Goal: Task Accomplishment & Management: Manage account settings

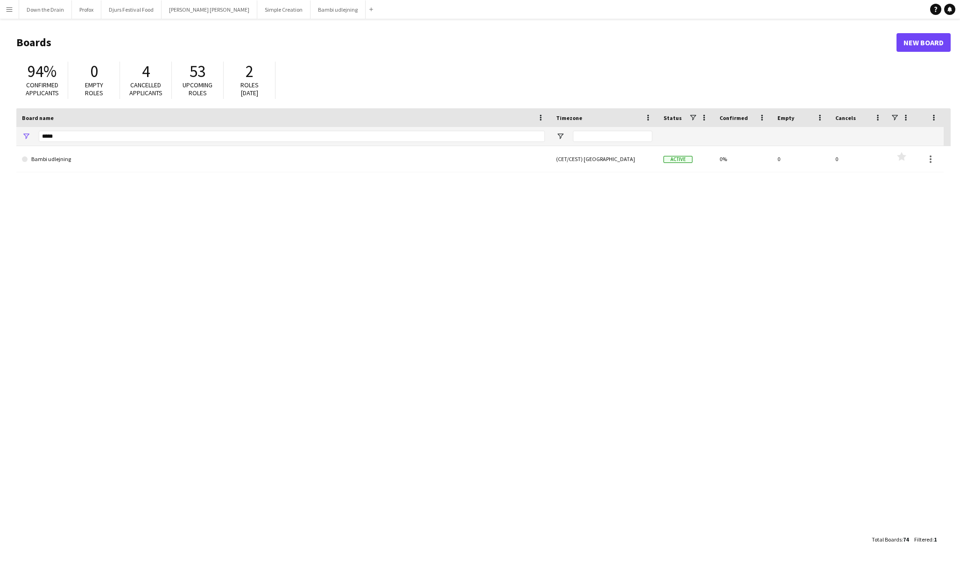
click at [8, 10] on app-icon "Menu" at bounding box center [9, 9] width 7 height 7
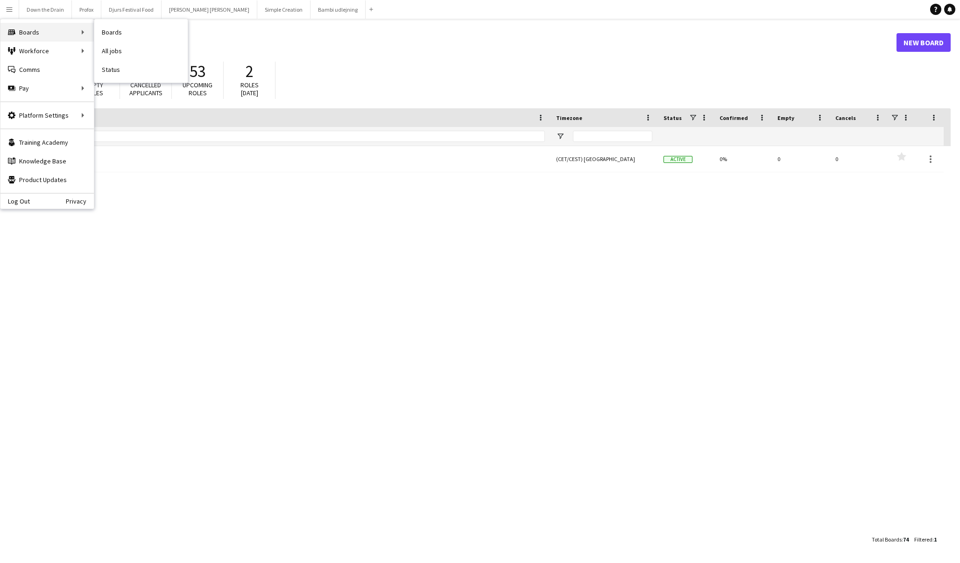
click at [28, 33] on div "Boards Boards" at bounding box center [46, 32] width 93 height 19
click at [117, 49] on link "All jobs" at bounding box center [140, 51] width 93 height 19
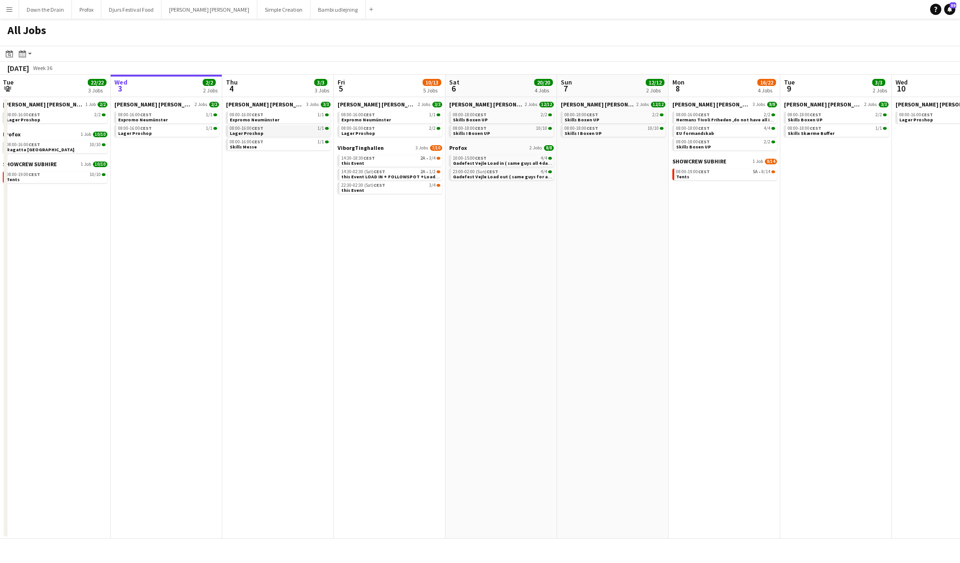
click at [289, 134] on link "08:00-16:00 CEST 1/1 Lager Proshop" at bounding box center [279, 130] width 99 height 11
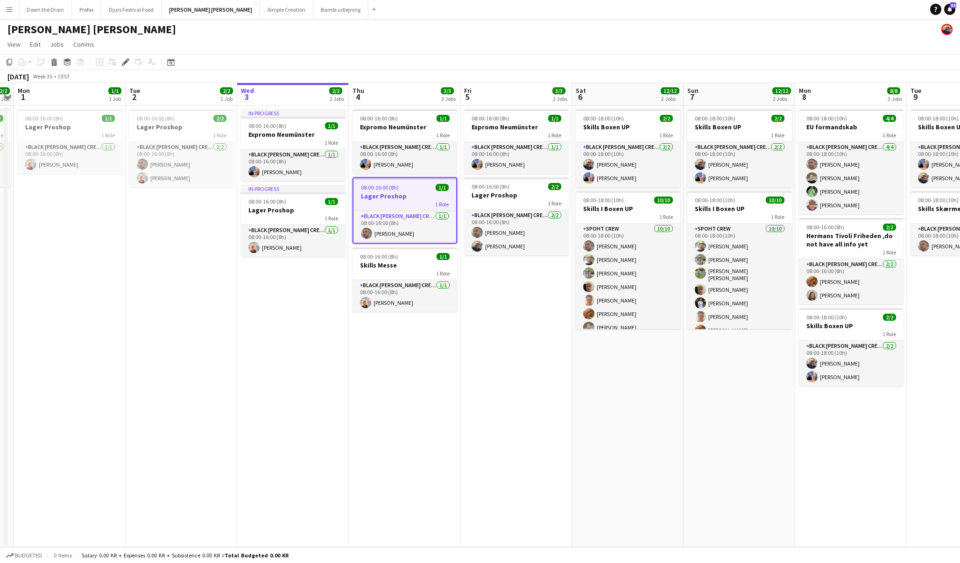
click at [407, 199] on h3 "Lager Proshop" at bounding box center [404, 196] width 103 height 8
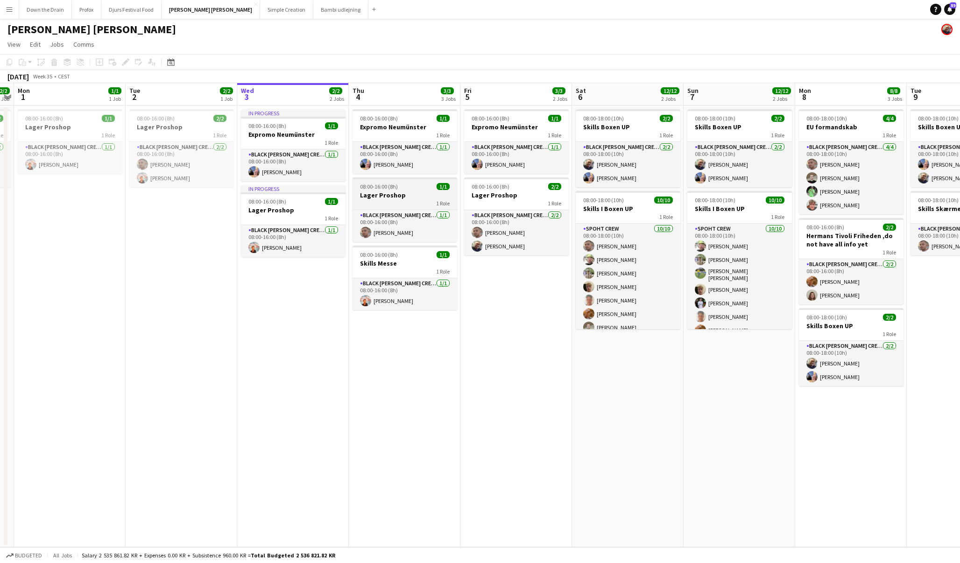
click at [405, 198] on h3 "Lager Proshop" at bounding box center [405, 195] width 105 height 8
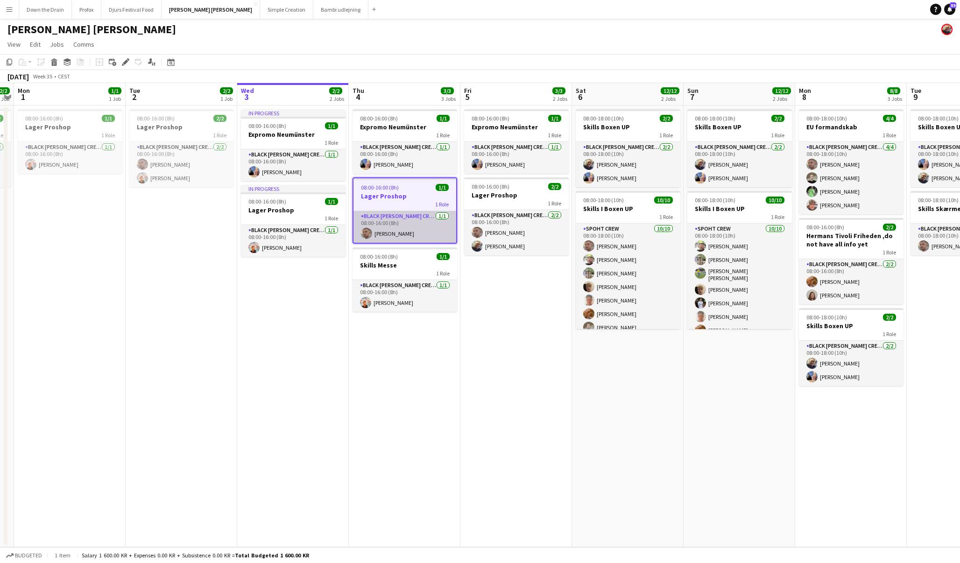
click at [405, 235] on app-card-role "Black [PERSON_NAME] Crew ([PERSON_NAME]) [DATE] 08:00-16:00 (8h) [PERSON_NAME]" at bounding box center [404, 227] width 103 height 32
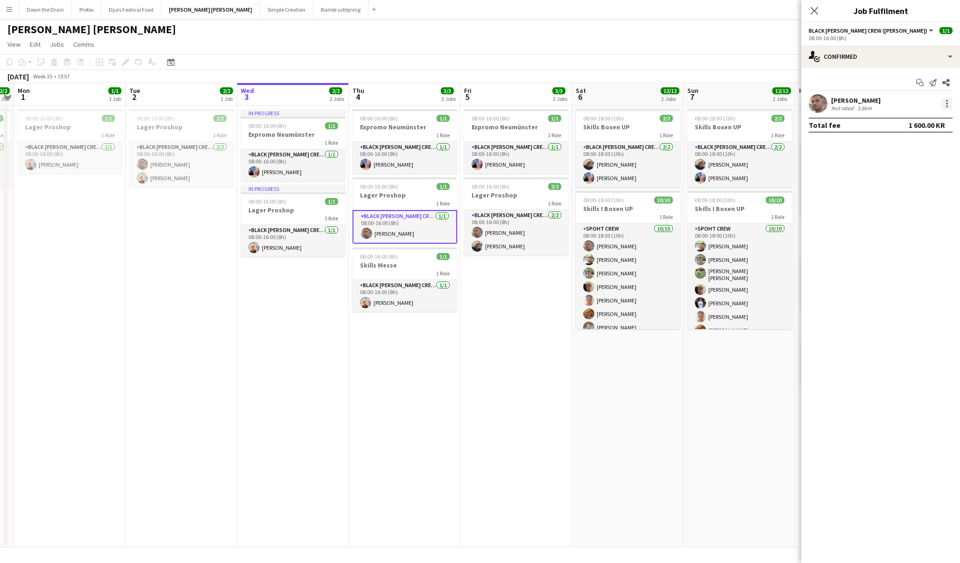
click at [947, 104] on div at bounding box center [947, 104] width 2 height 2
click at [925, 212] on span "Remove" at bounding box center [916, 210] width 58 height 8
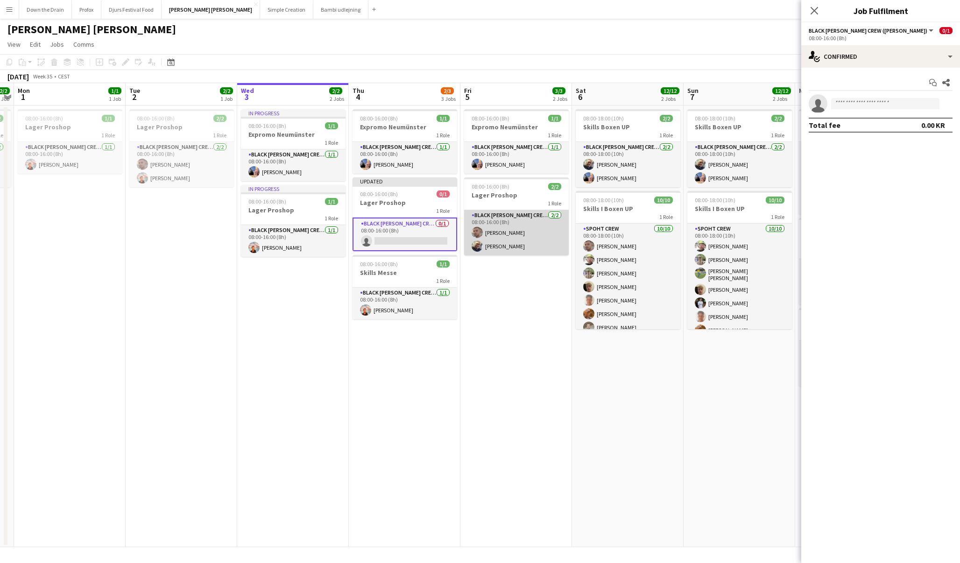
click at [519, 241] on app-card-role "Black [PERSON_NAME] Crew ([PERSON_NAME]) [DATE] 08:00-16:00 (8h) [PERSON_NAME] …" at bounding box center [516, 232] width 105 height 45
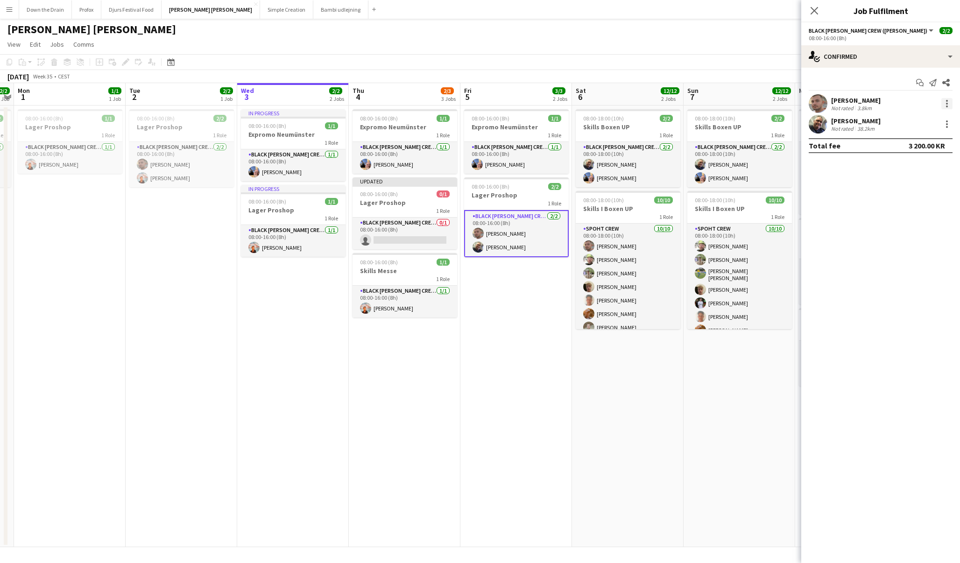
click at [945, 104] on div at bounding box center [946, 103] width 11 height 11
click at [918, 210] on span "Remove" at bounding box center [916, 210] width 58 height 8
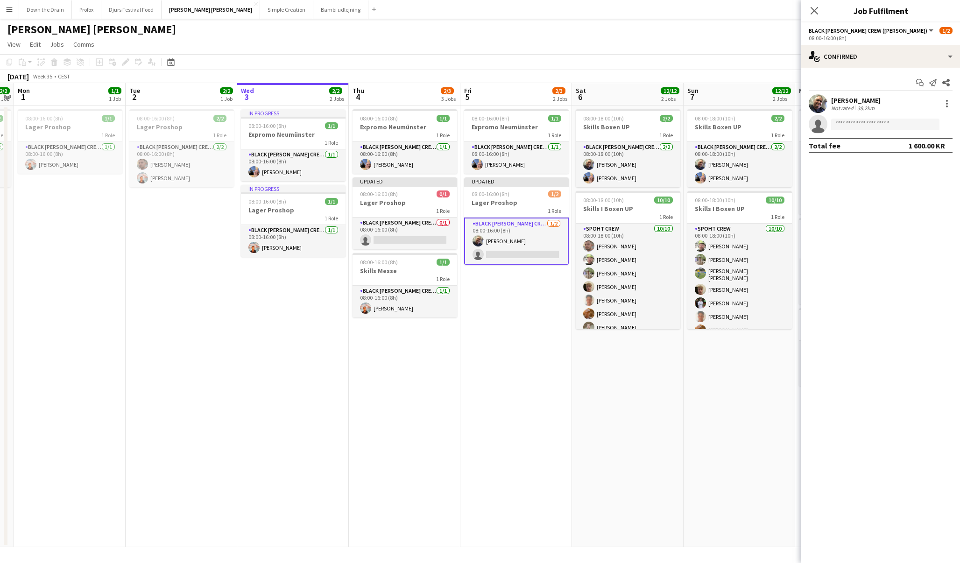
click at [650, 409] on app-date-cell "08:00-18:00 (10h) 2/2 Skills Boxen UP 1 Role Black [PERSON_NAME] ([PERSON_NAME]…" at bounding box center [628, 327] width 112 height 442
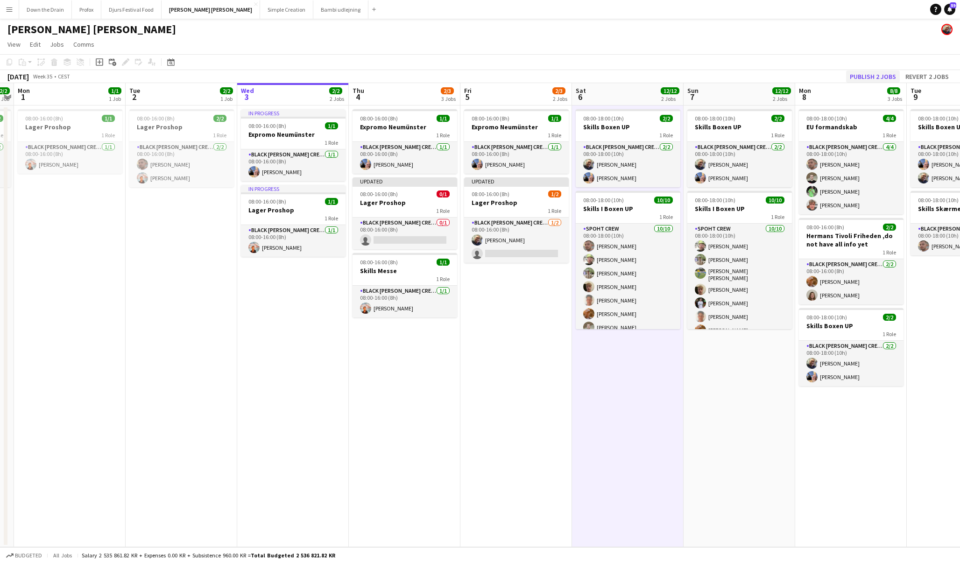
click at [876, 76] on button "Publish 2 jobs" at bounding box center [873, 77] width 54 height 12
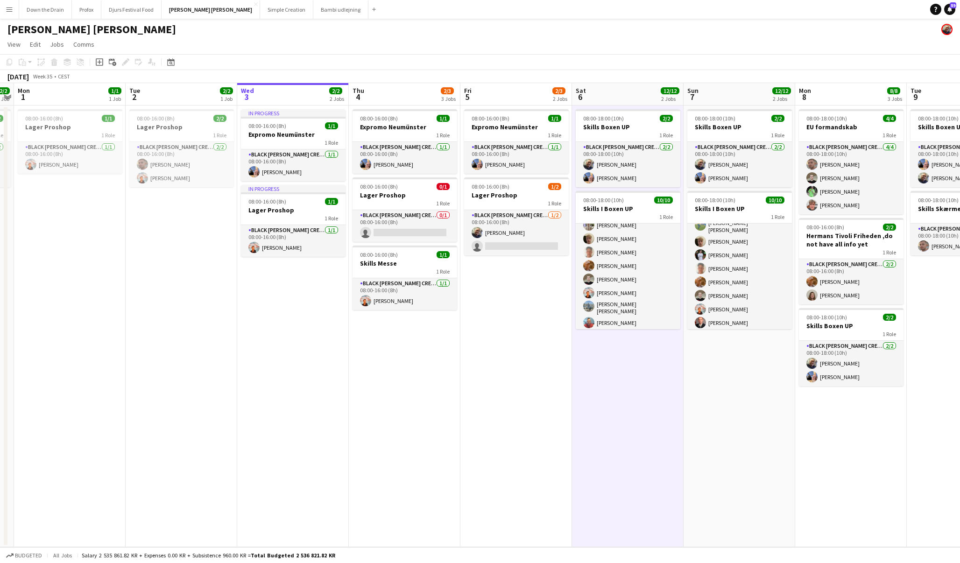
drag, startPoint x: 581, startPoint y: 502, endPoint x: 580, endPoint y: 508, distance: 5.6
click at [580, 502] on app-date-cell "08:00-18:00 (10h) 2/2 Skills Boxen UP 1 Role Black [PERSON_NAME] ([PERSON_NAME]…" at bounding box center [628, 327] width 112 height 442
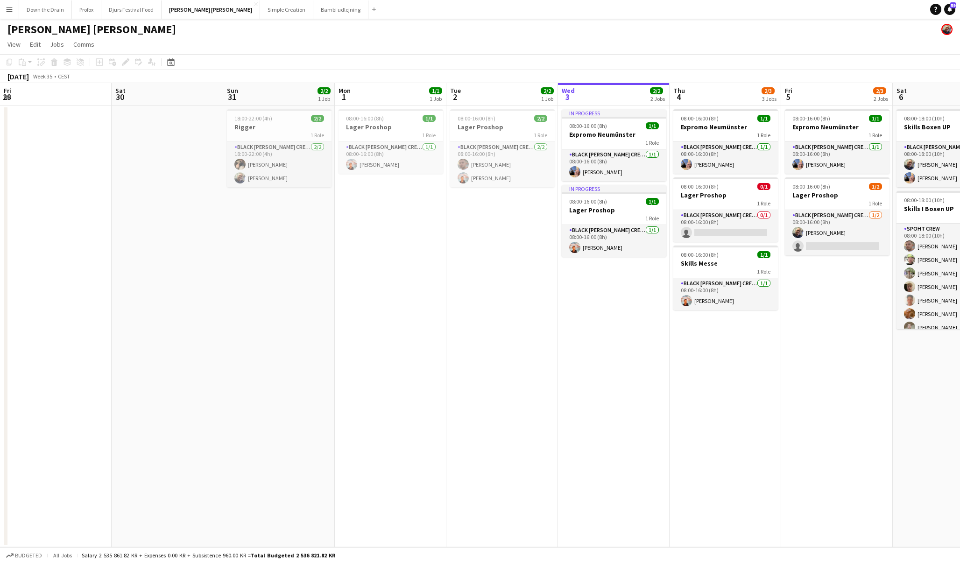
scroll to position [0, 217]
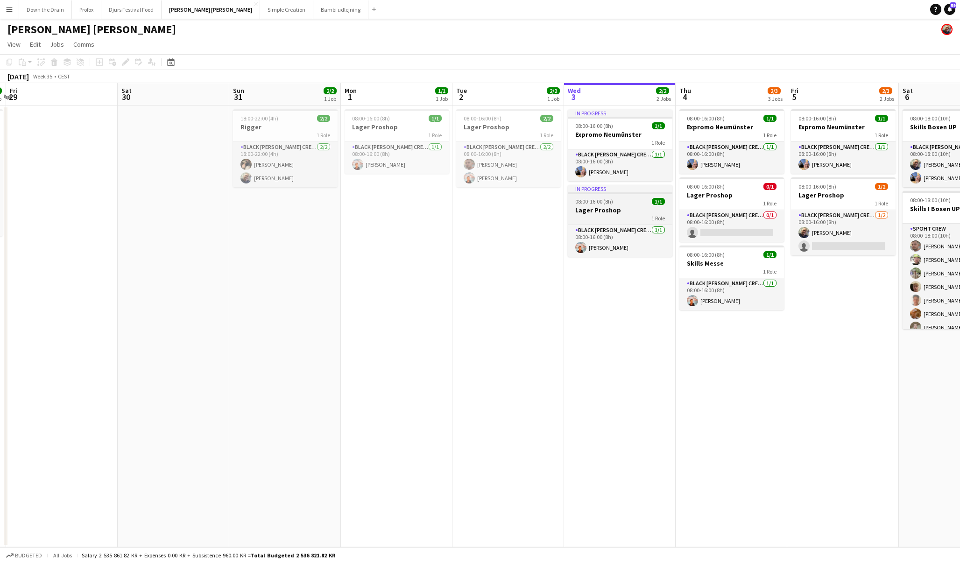
click at [622, 215] on div "1 Role" at bounding box center [620, 217] width 105 height 7
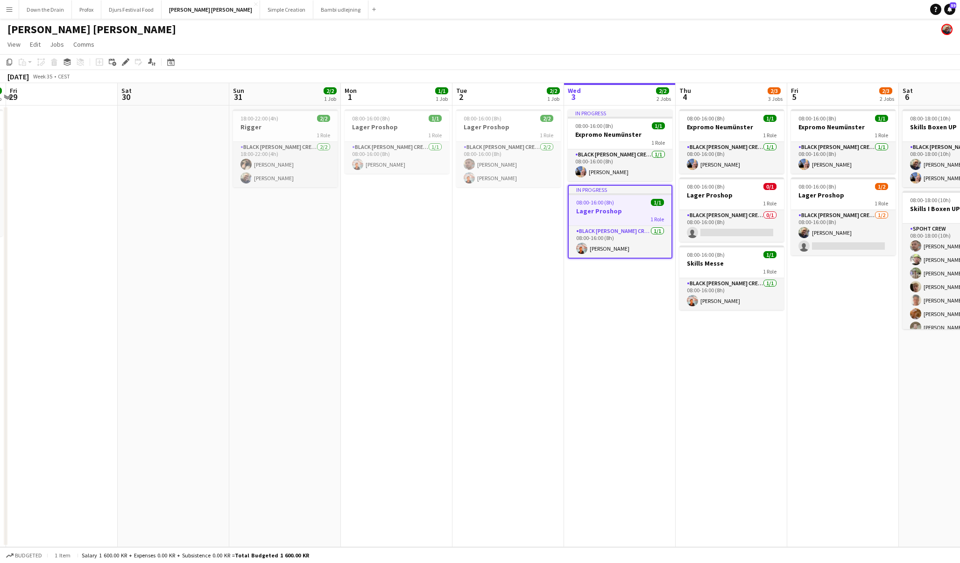
click at [622, 215] on h3 "Lager Proshop" at bounding box center [620, 211] width 103 height 8
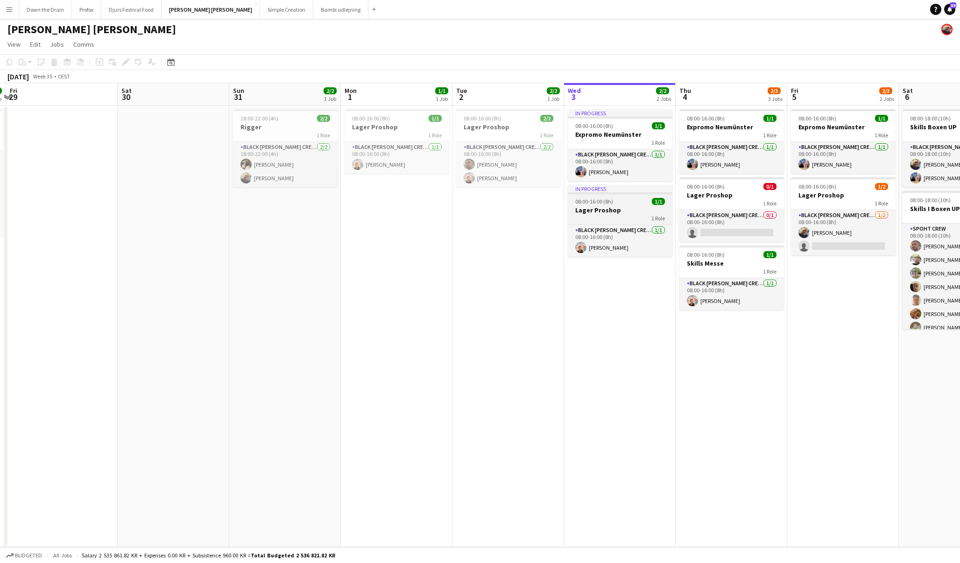
click at [622, 215] on div "1 Role" at bounding box center [620, 217] width 105 height 7
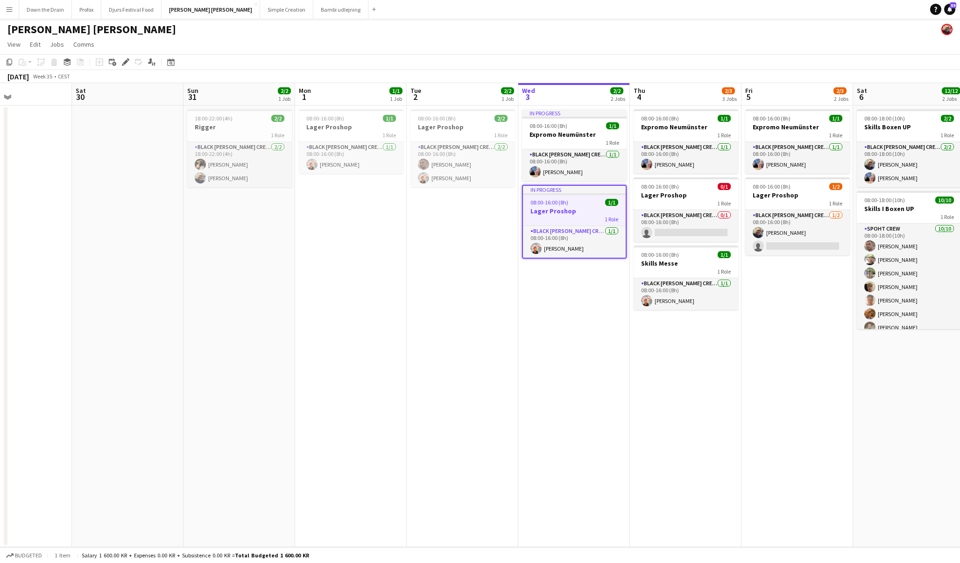
scroll to position [0, 268]
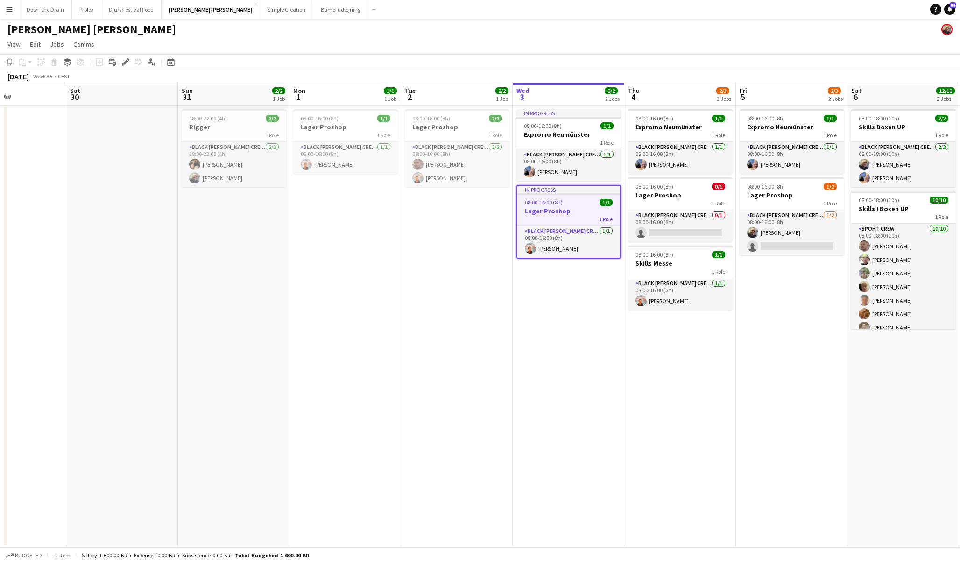
click at [579, 214] on h3 "Lager Proshop" at bounding box center [568, 211] width 103 height 8
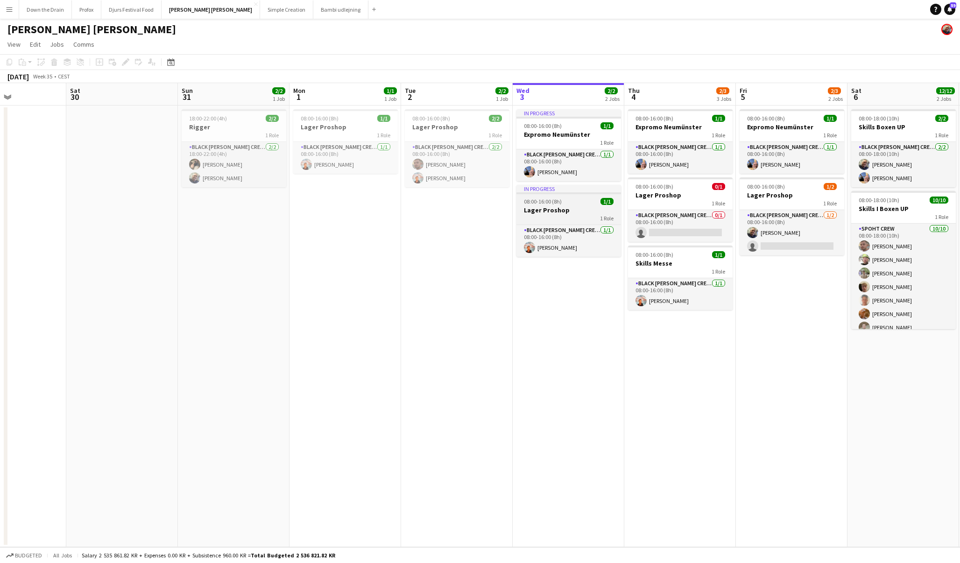
click at [579, 214] on h3 "Lager Proshop" at bounding box center [568, 210] width 105 height 8
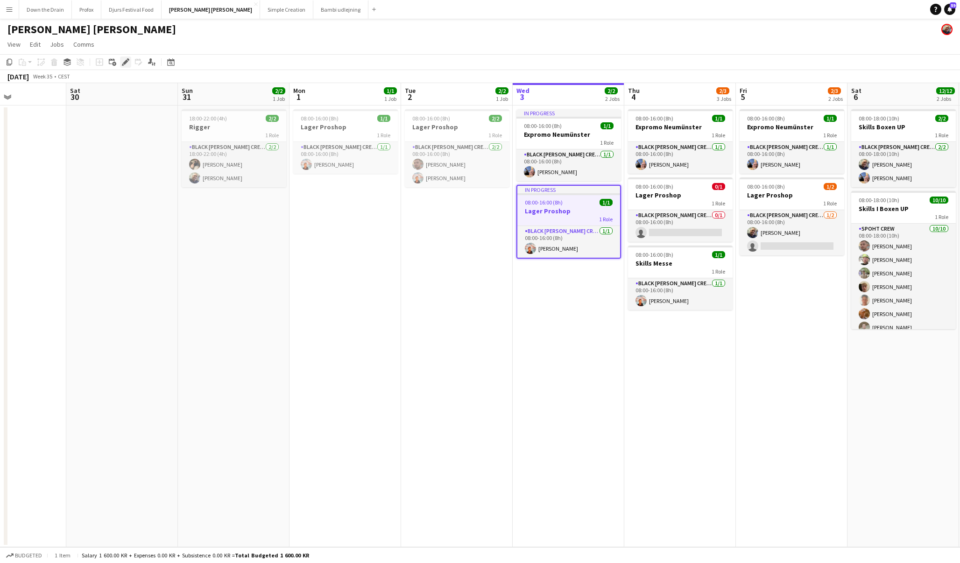
click at [127, 59] on icon at bounding box center [128, 59] width 2 height 2
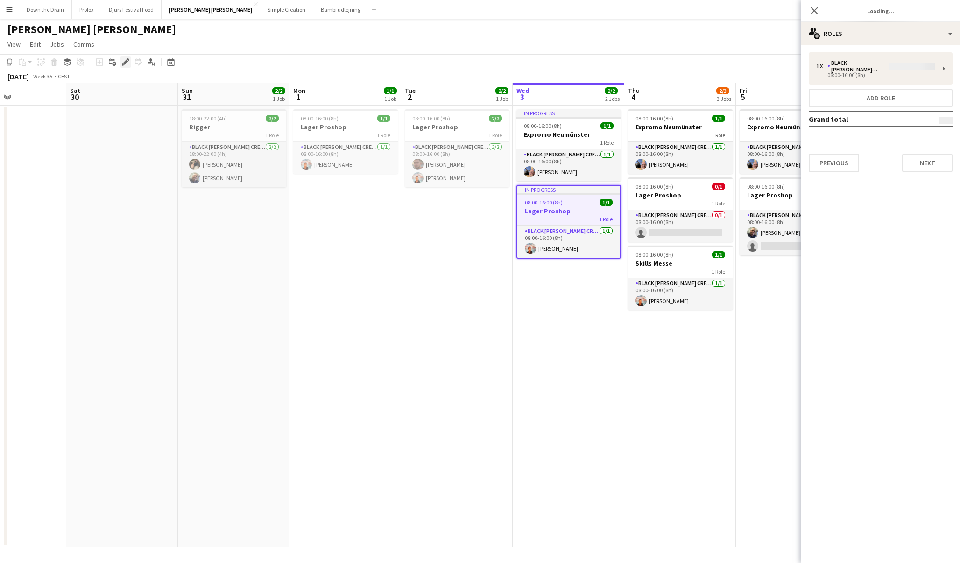
type input "*******"
click at [840, 154] on button "Previous" at bounding box center [834, 163] width 50 height 19
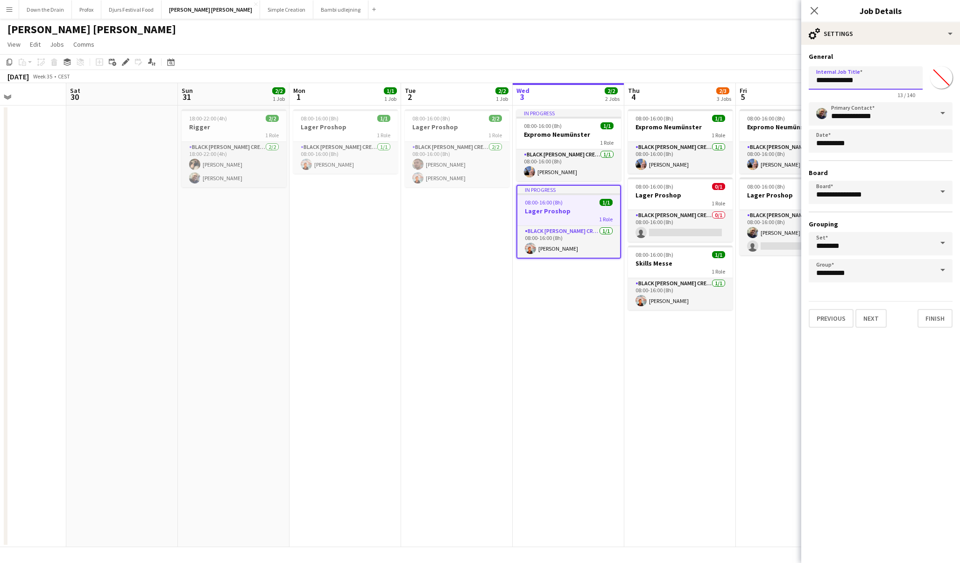
drag, startPoint x: 870, startPoint y: 78, endPoint x: 819, endPoint y: 83, distance: 51.7
click at [819, 83] on input "**********" at bounding box center [866, 77] width 114 height 23
drag, startPoint x: 867, startPoint y: 83, endPoint x: 809, endPoint y: 83, distance: 57.9
click at [809, 83] on input "**********" at bounding box center [866, 77] width 114 height 23
type input "**********"
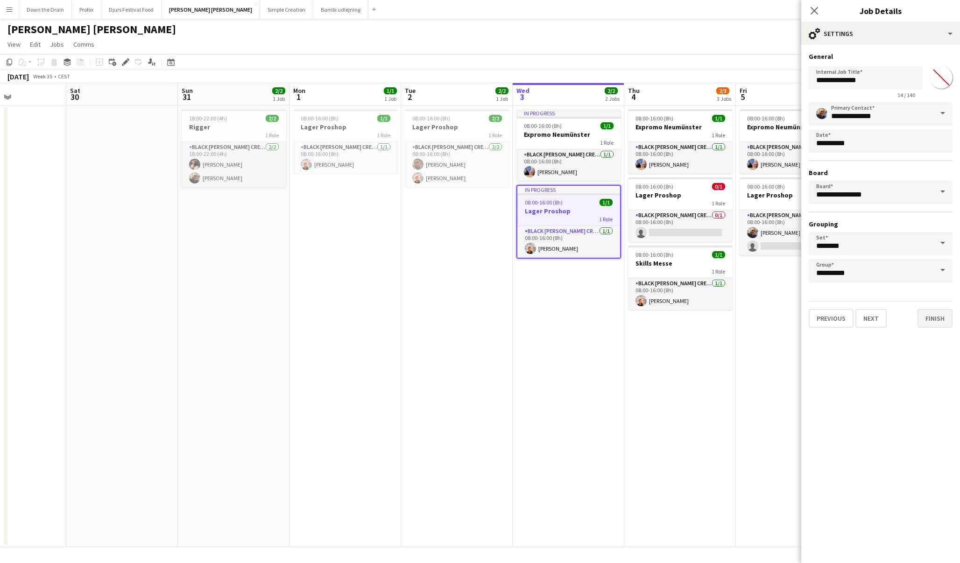
click at [934, 321] on button "Finish" at bounding box center [935, 318] width 35 height 19
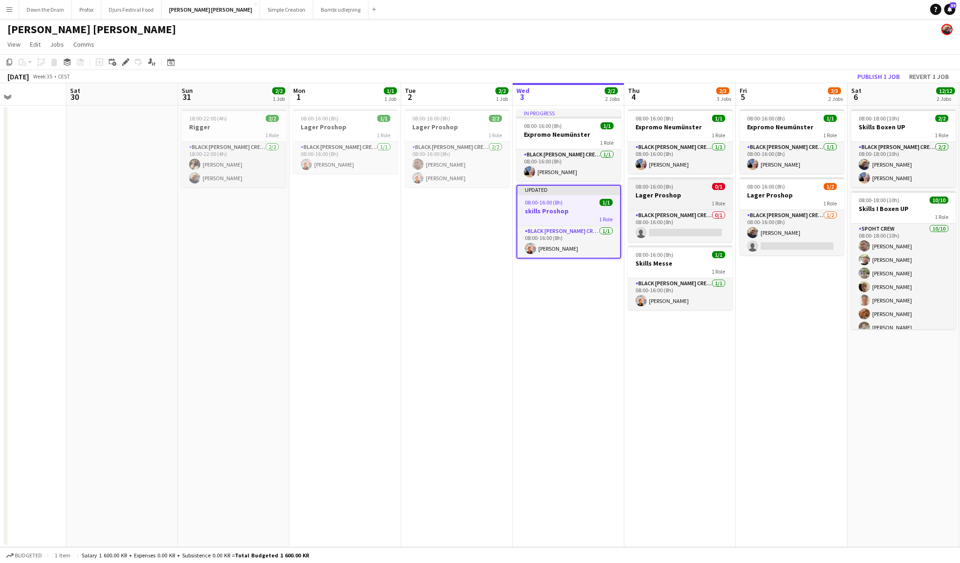
click at [692, 197] on h3 "Lager Proshop" at bounding box center [680, 195] width 105 height 8
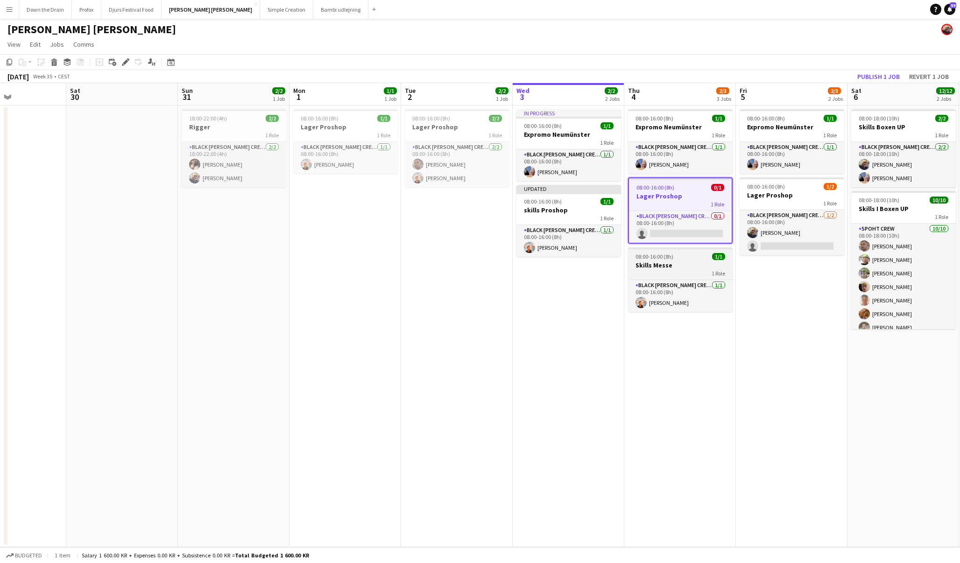
click at [693, 265] on h3 "Skills Messe" at bounding box center [680, 265] width 105 height 8
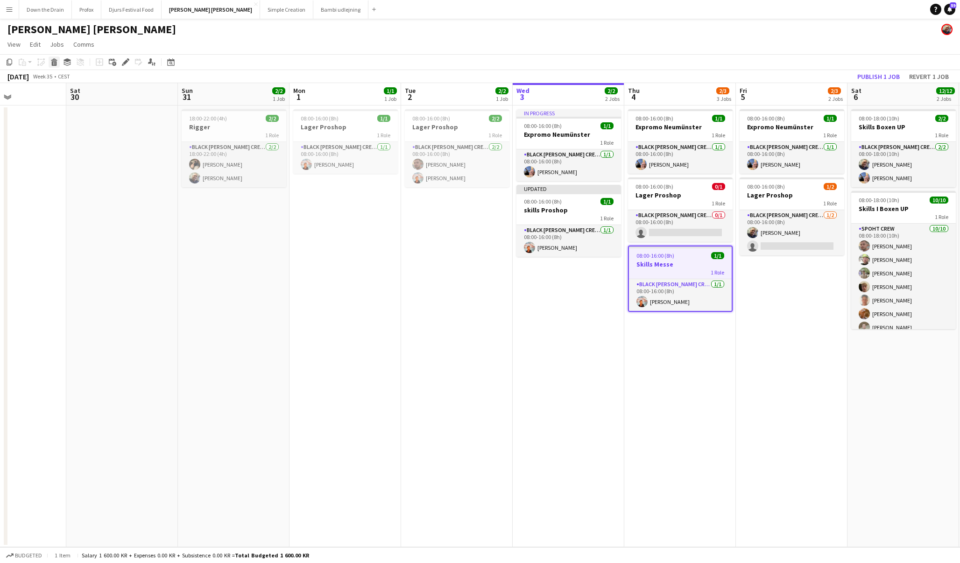
click at [55, 63] on icon at bounding box center [54, 63] width 5 height 5
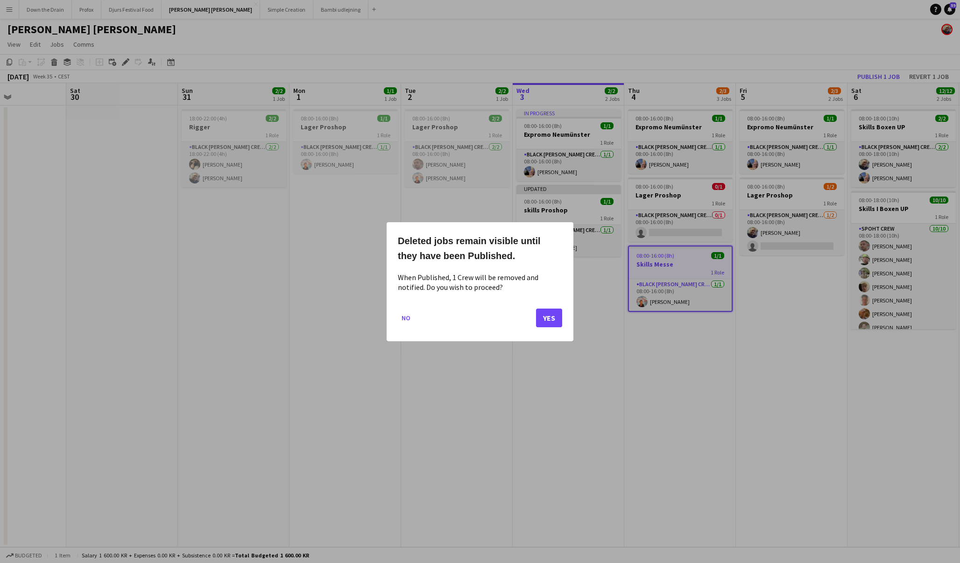
click at [557, 318] on button "Yes" at bounding box center [549, 317] width 26 height 19
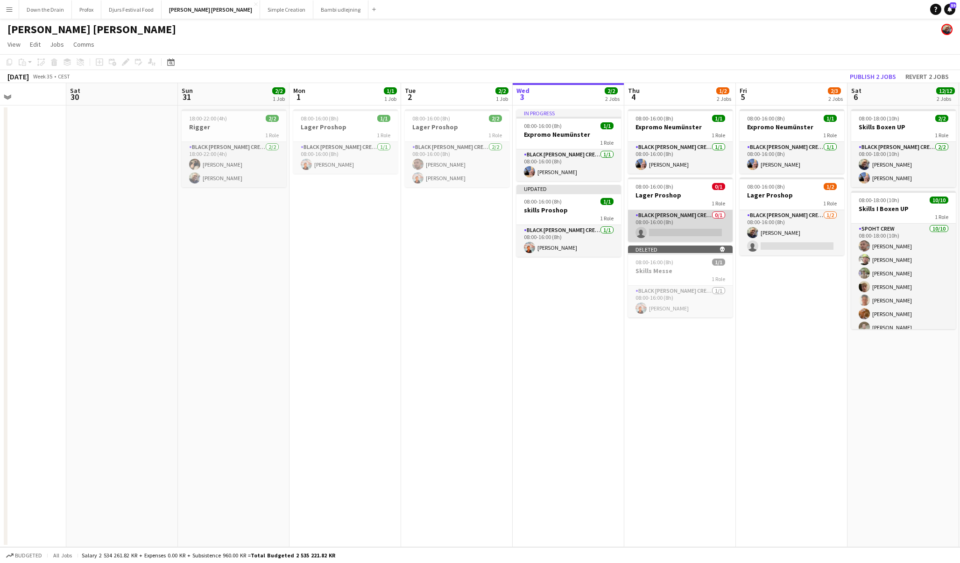
click at [689, 232] on app-card-role "Black [PERSON_NAME] Crew ([PERSON_NAME]) 0/1 08:00-16:00 (8h) single-neutral-ac…" at bounding box center [680, 226] width 105 height 32
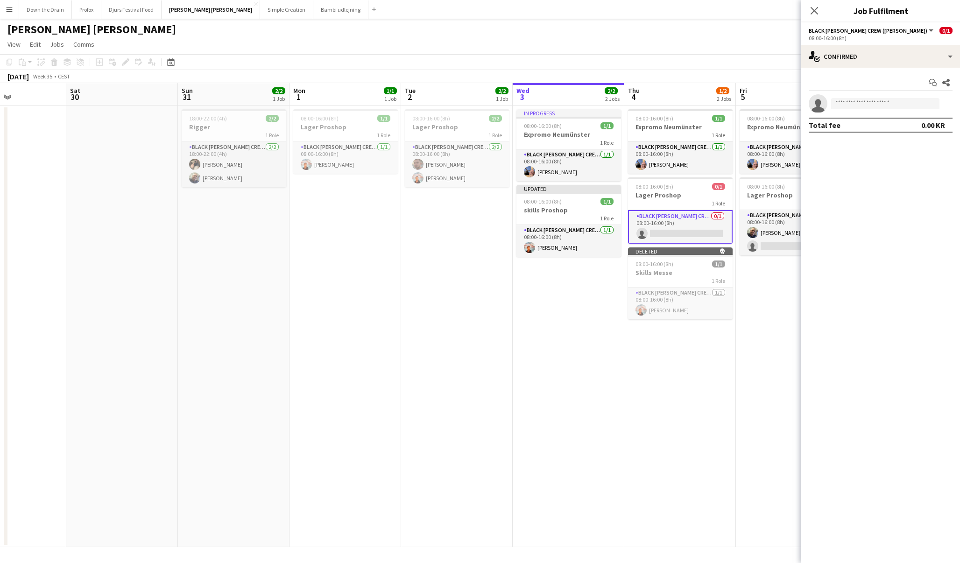
click at [754, 402] on app-date-cell "08:00-16:00 (8h) 1/1 Expromo Neumünster 1 Role Black [PERSON_NAME] Crew ([PERSO…" at bounding box center [792, 327] width 112 height 442
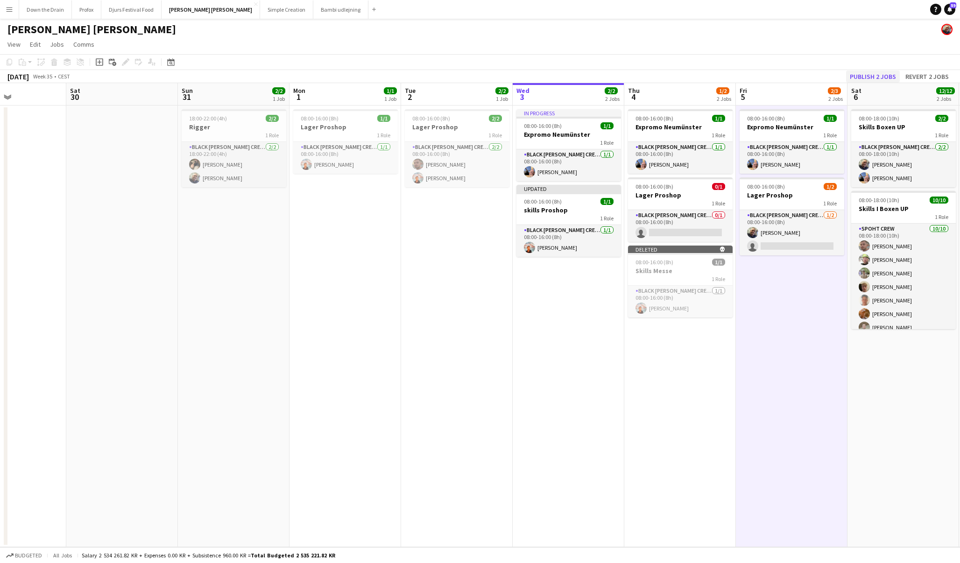
click at [872, 75] on button "Publish 2 jobs" at bounding box center [873, 77] width 54 height 12
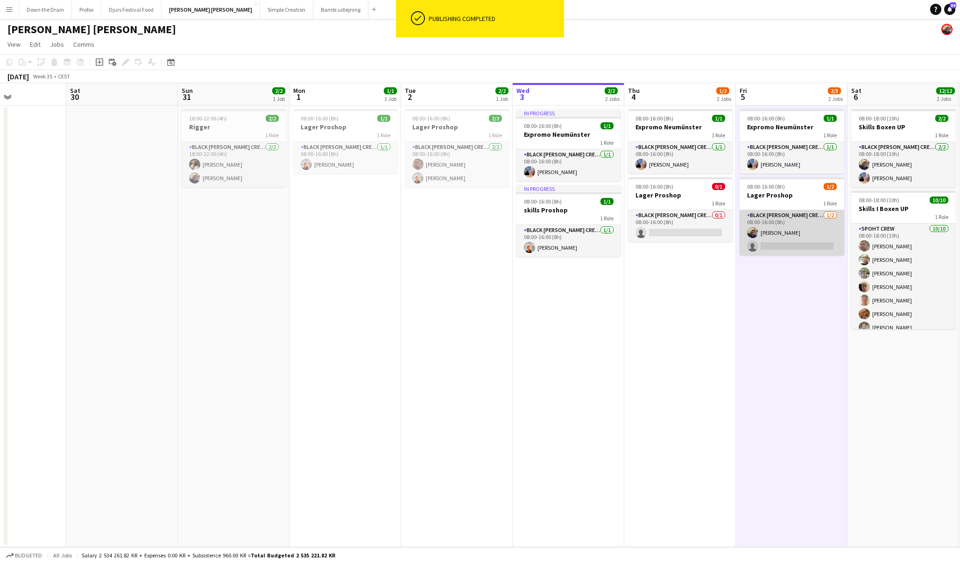
click at [806, 232] on app-card-role "Black [PERSON_NAME] Crew ([PERSON_NAME]) [DATE] 08:00-16:00 (8h) [PERSON_NAME] …" at bounding box center [792, 232] width 105 height 45
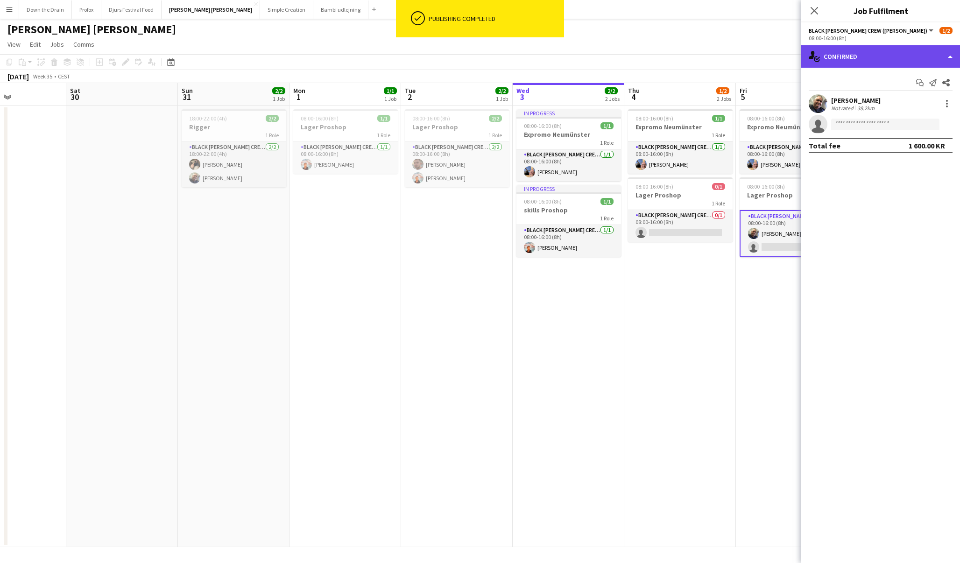
click at [939, 57] on div "single-neutral-actions-check-2 Confirmed" at bounding box center [880, 56] width 159 height 22
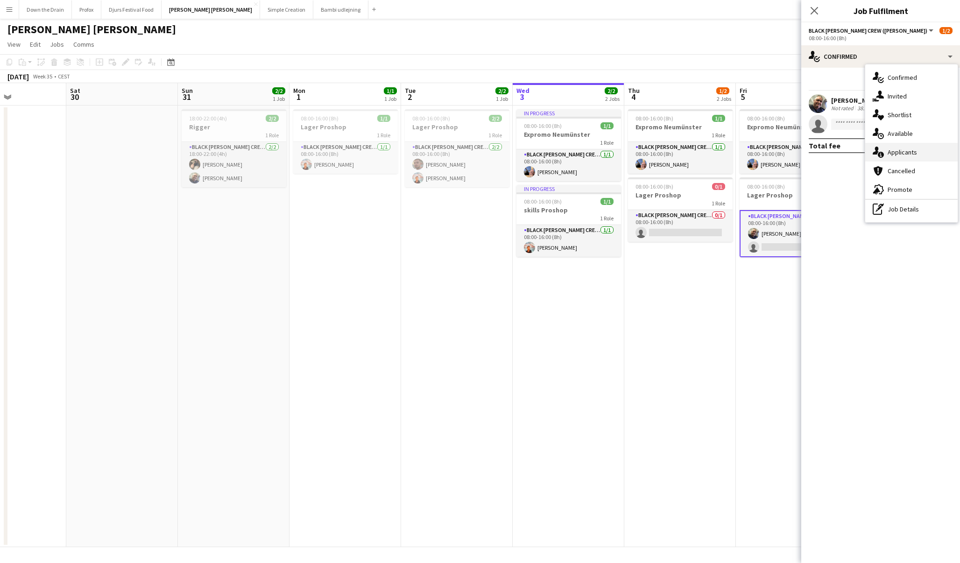
click at [930, 151] on div "single-neutral-actions-information Applicants" at bounding box center [911, 152] width 92 height 19
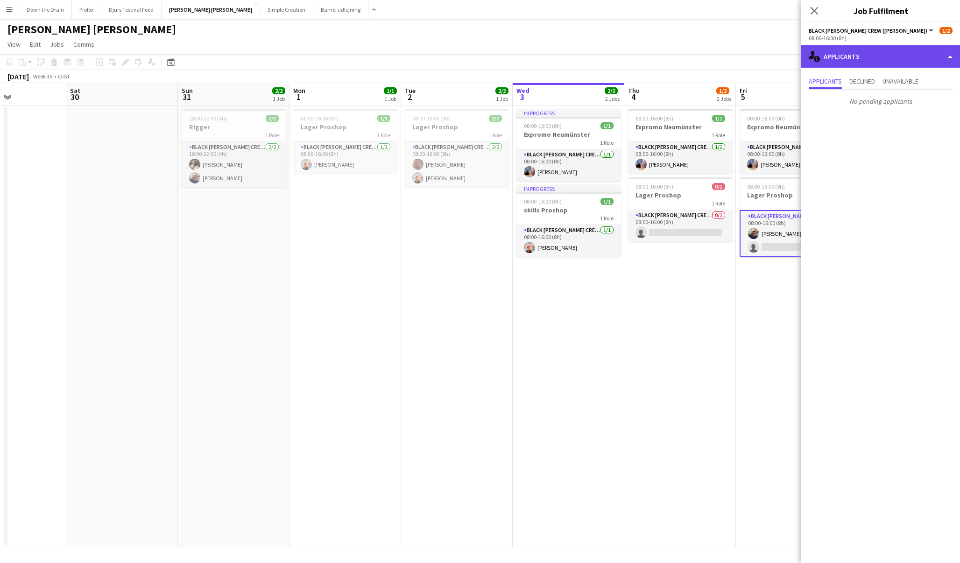
click at [908, 67] on div "single-neutral-actions-information Applicants" at bounding box center [880, 56] width 159 height 22
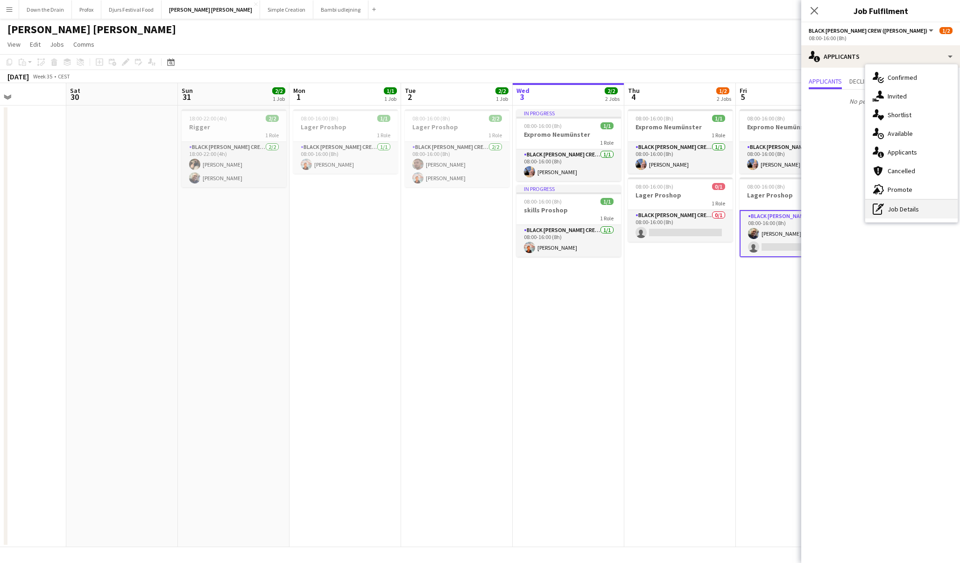
click at [931, 211] on div "pen-write Job Details" at bounding box center [911, 209] width 92 height 19
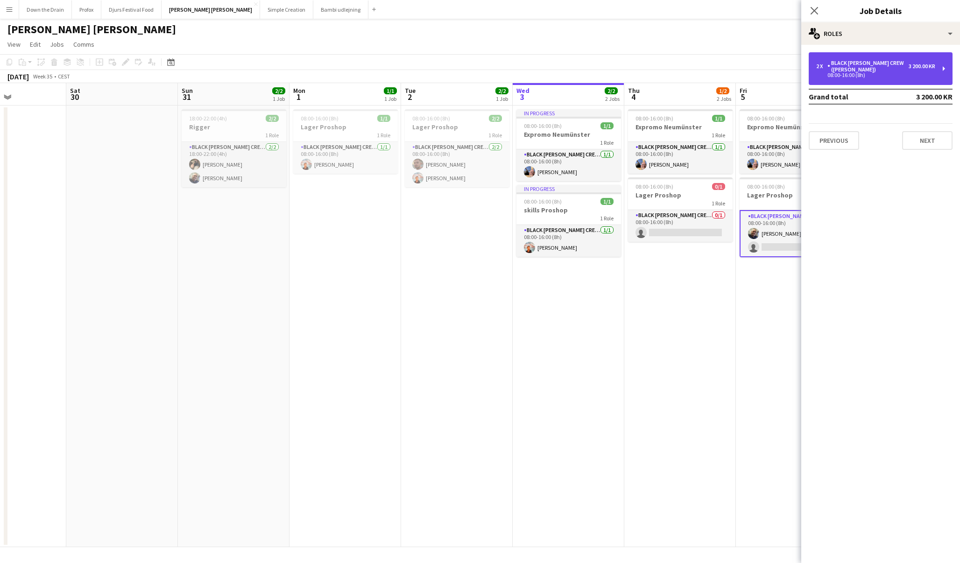
click at [904, 73] on div "2 x Black [PERSON_NAME] Crew ([PERSON_NAME]) 3 200.00 KR 08:00-16:00 (8h)" at bounding box center [881, 68] width 144 height 33
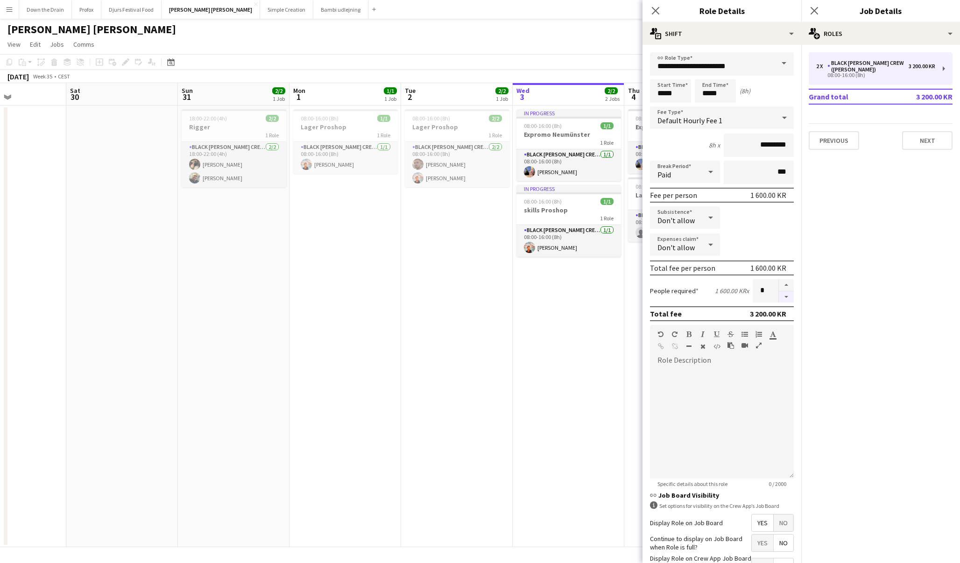
click at [787, 298] on button "button" at bounding box center [786, 297] width 15 height 12
type input "*"
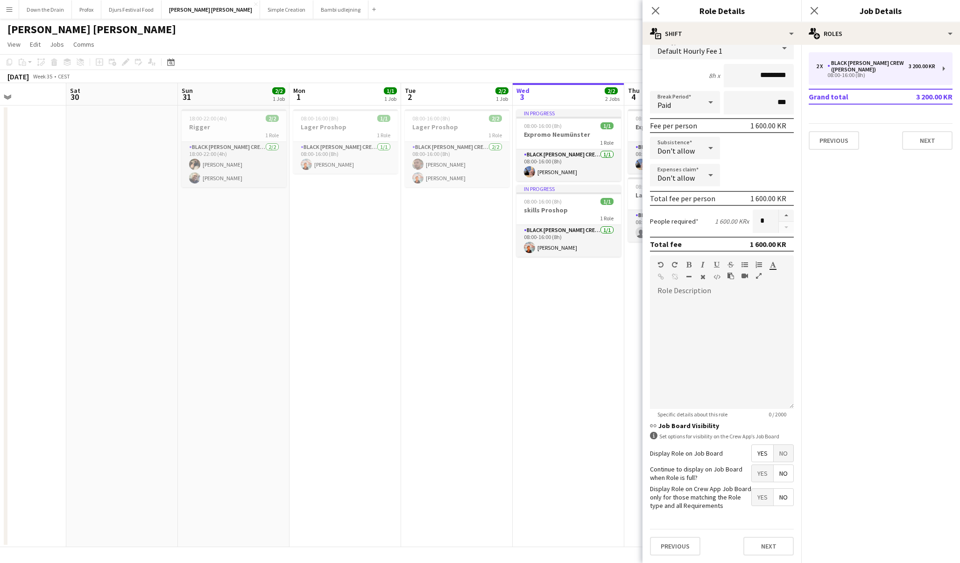
scroll to position [69, 0]
click at [776, 548] on button "Next" at bounding box center [768, 546] width 50 height 19
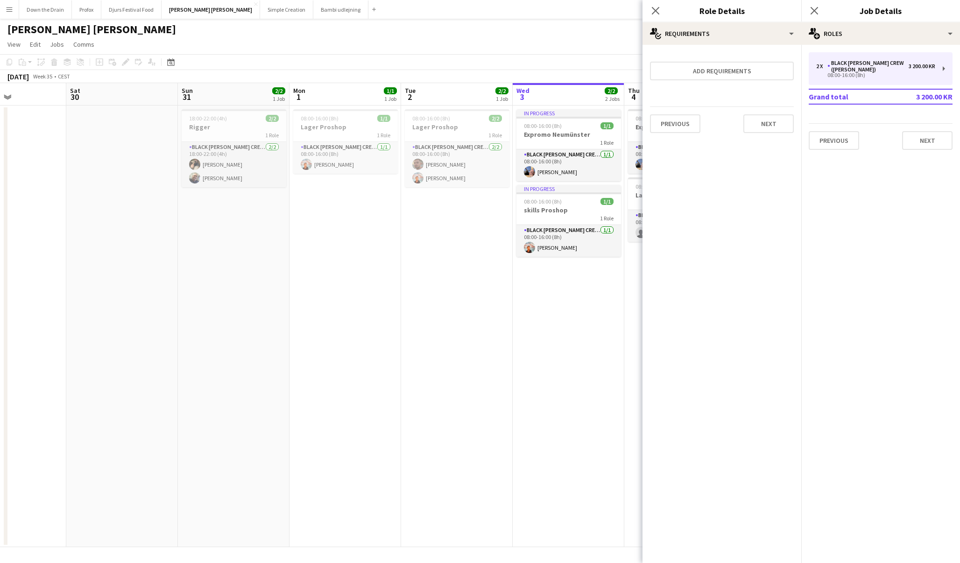
scroll to position [0, 0]
click at [655, 9] on icon at bounding box center [655, 10] width 9 height 9
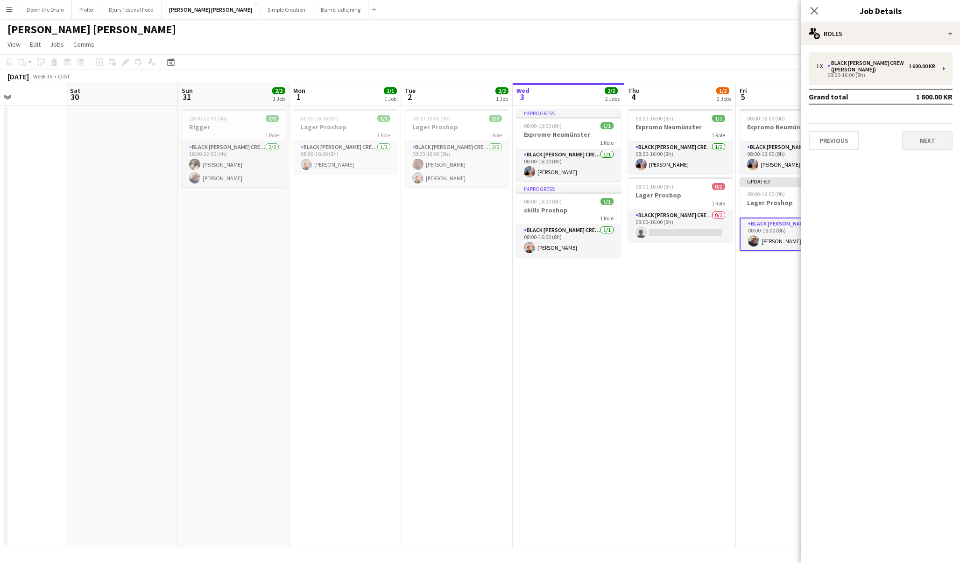
click at [927, 132] on button "Next" at bounding box center [927, 140] width 50 height 19
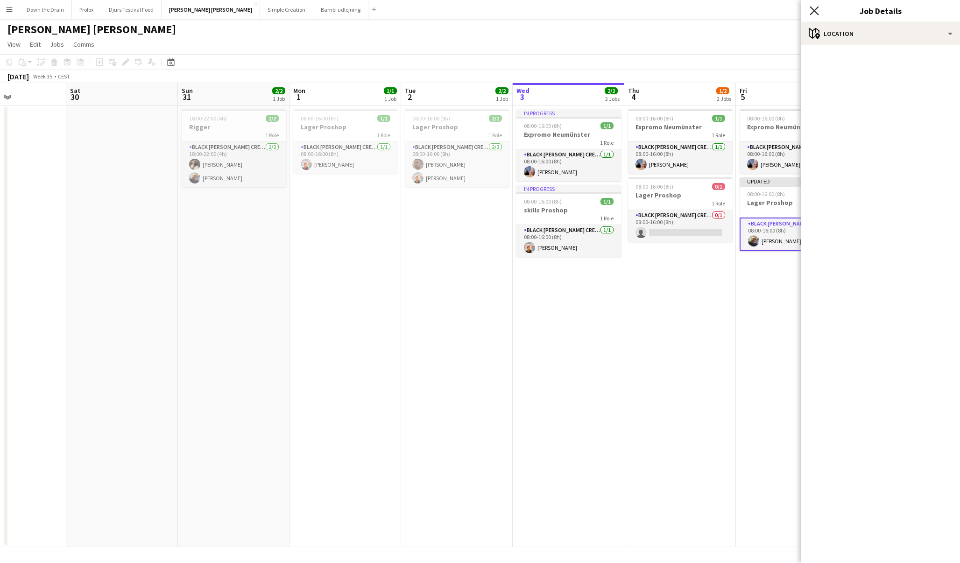
click at [815, 11] on icon "Close pop-in" at bounding box center [814, 10] width 9 height 9
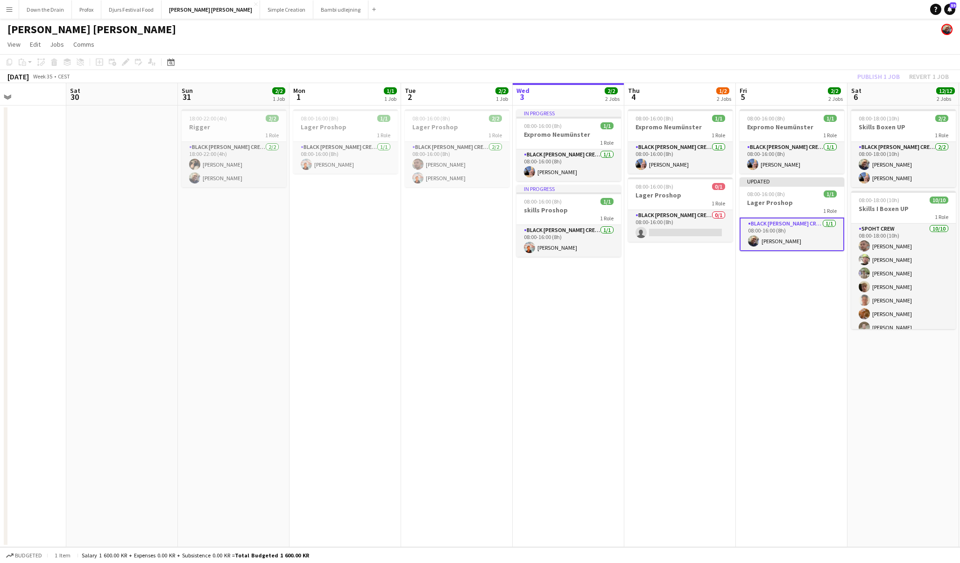
click at [784, 240] on app-card-role "Black [PERSON_NAME] Crew ([PERSON_NAME]) [DATE] 08:00-16:00 (8h) [PERSON_NAME]" at bounding box center [792, 235] width 105 height 34
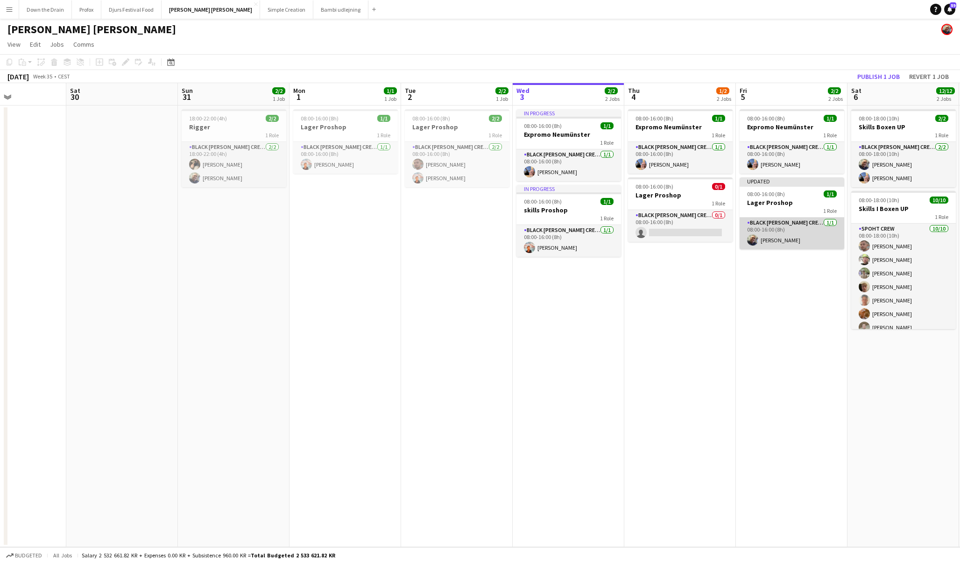
click at [798, 242] on app-card-role "Black [PERSON_NAME] Crew ([PERSON_NAME]) [DATE] 08:00-16:00 (8h) [PERSON_NAME]" at bounding box center [792, 234] width 105 height 32
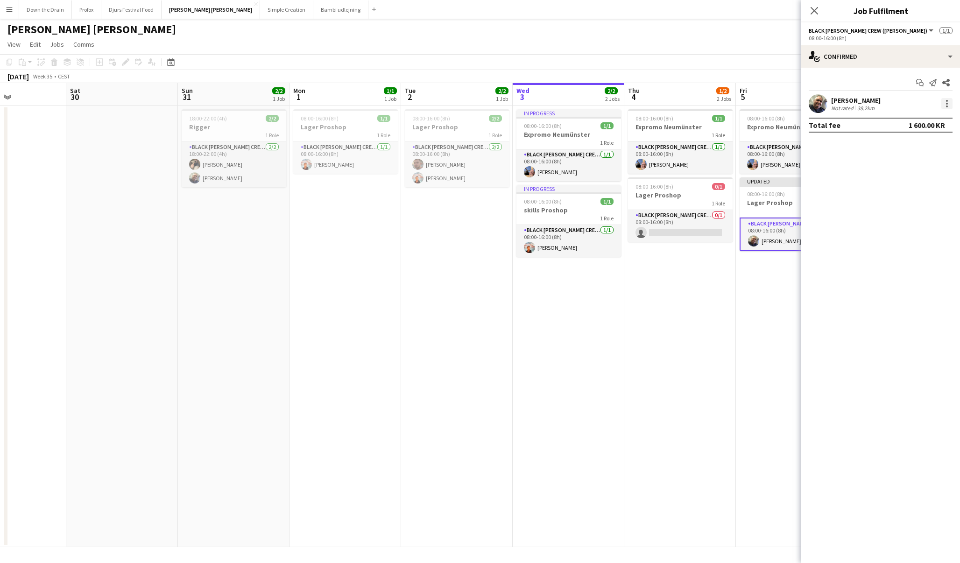
click at [948, 103] on div at bounding box center [946, 103] width 11 height 11
click at [913, 210] on span "Remove" at bounding box center [901, 210] width 28 height 8
click at [666, 234] on app-card-role "Black [PERSON_NAME] Crew ([PERSON_NAME]) 0/1 08:00-16:00 (8h) single-neutral-ac…" at bounding box center [680, 226] width 105 height 32
click at [667, 233] on app-card-role "Black [PERSON_NAME] Crew ([PERSON_NAME]) 0/1 08:00-16:00 (8h) single-neutral-ac…" at bounding box center [680, 227] width 105 height 34
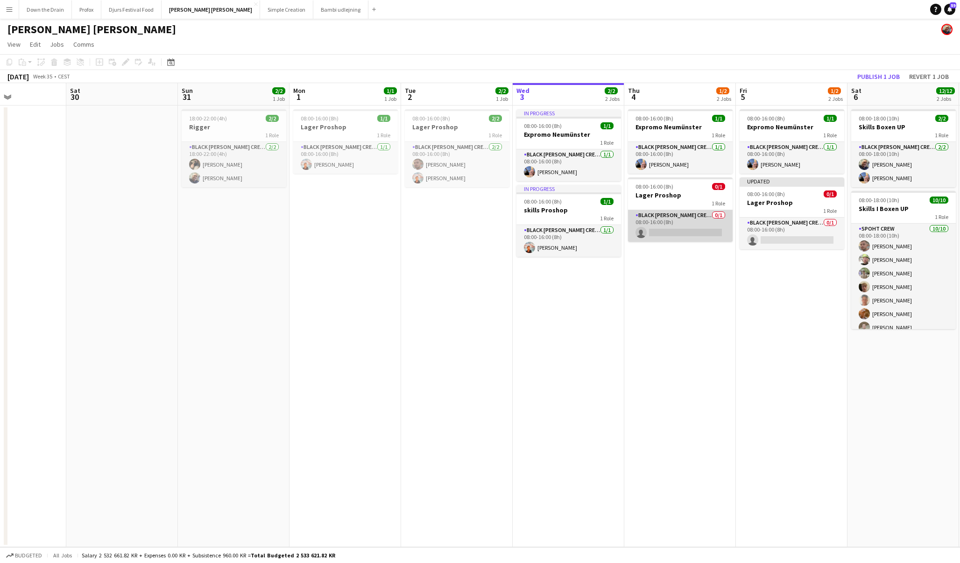
click at [667, 233] on app-card-role "Black [PERSON_NAME] Crew ([PERSON_NAME]) 0/1 08:00-16:00 (8h) single-neutral-ac…" at bounding box center [680, 226] width 105 height 32
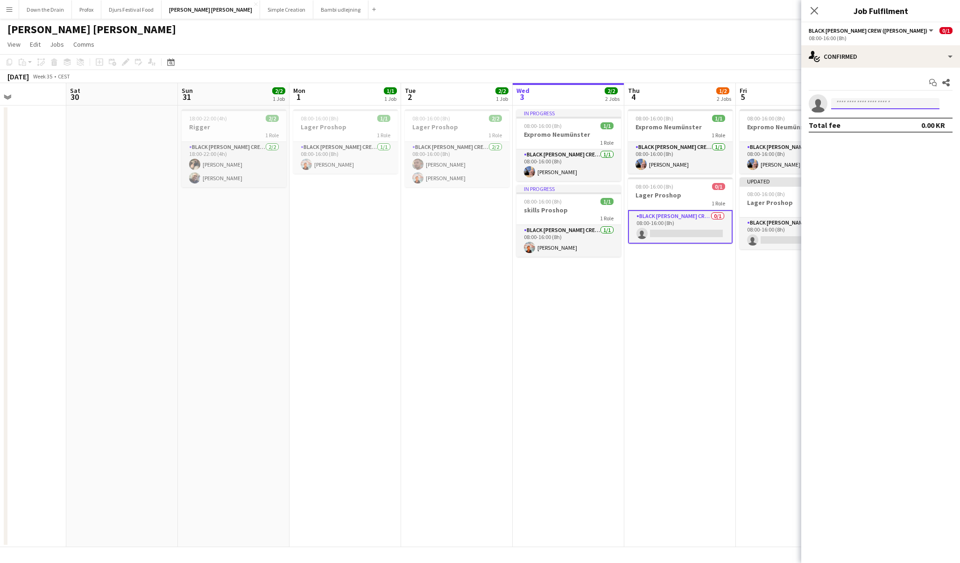
click at [876, 104] on input at bounding box center [885, 103] width 108 height 11
type input "*******"
drag, startPoint x: 876, startPoint y: 104, endPoint x: 881, endPoint y: 127, distance: 23.3
click at [881, 127] on span "[EMAIL_ADDRESS][DOMAIN_NAME]" at bounding box center [885, 124] width 93 height 7
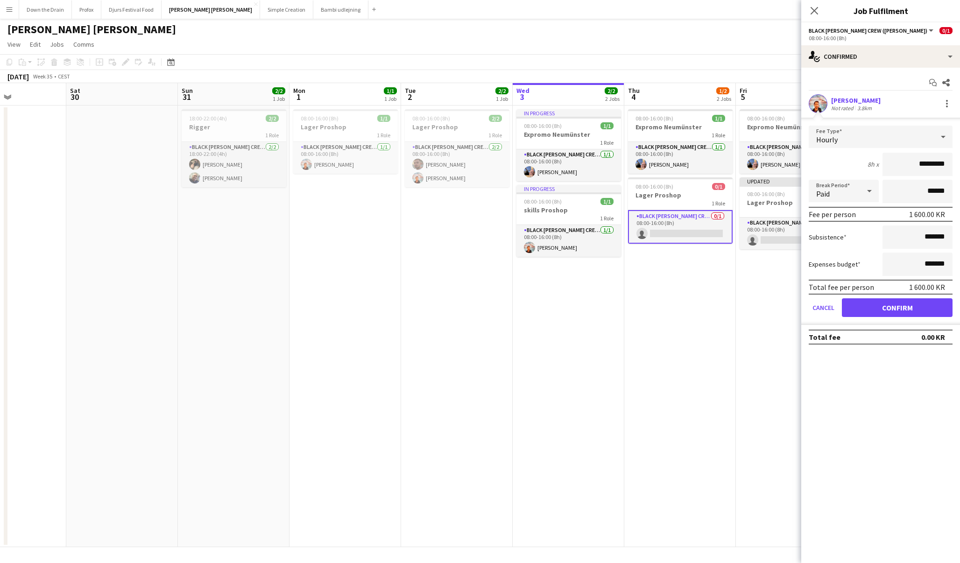
click at [904, 311] on button "Confirm" at bounding box center [897, 307] width 111 height 19
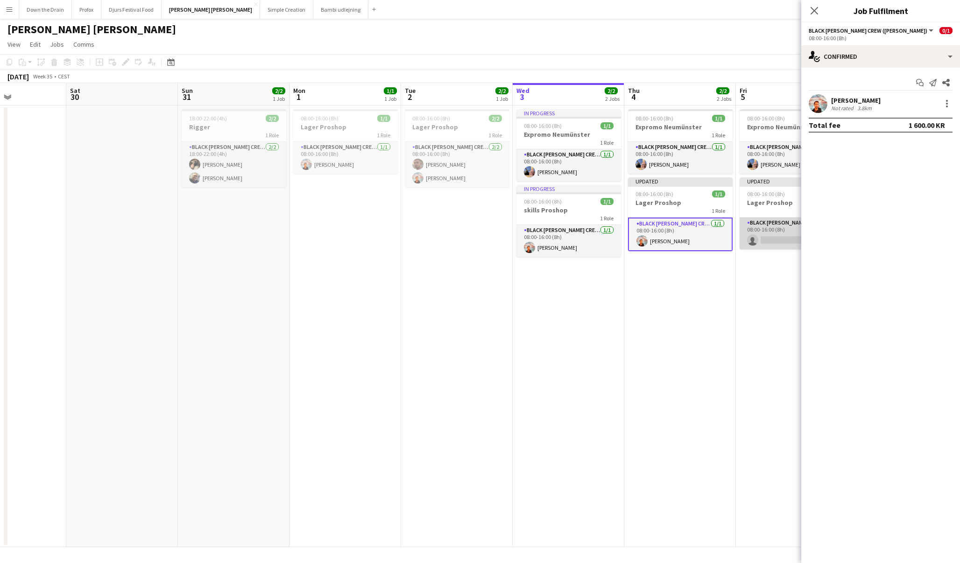
click at [791, 239] on app-card-role "Black [PERSON_NAME] Crew ([PERSON_NAME]) 0/1 08:00-16:00 (8h) single-neutral-ac…" at bounding box center [792, 234] width 105 height 32
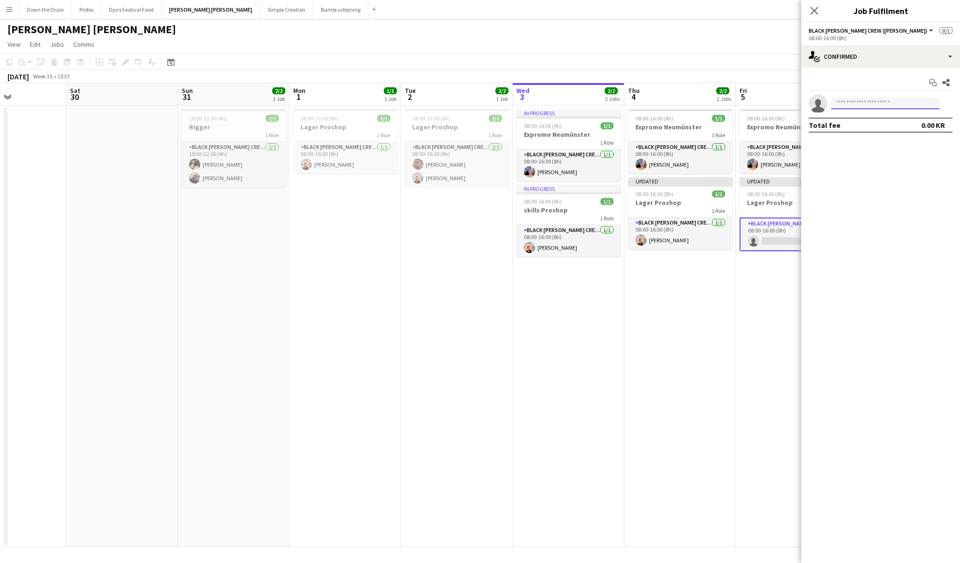
click at [858, 107] on input at bounding box center [885, 103] width 108 height 11
type input "*******"
drag, startPoint x: 859, startPoint y: 108, endPoint x: 869, endPoint y: 127, distance: 21.3
click at [869, 127] on span "[EMAIL_ADDRESS][DOMAIN_NAME]" at bounding box center [885, 124] width 93 height 7
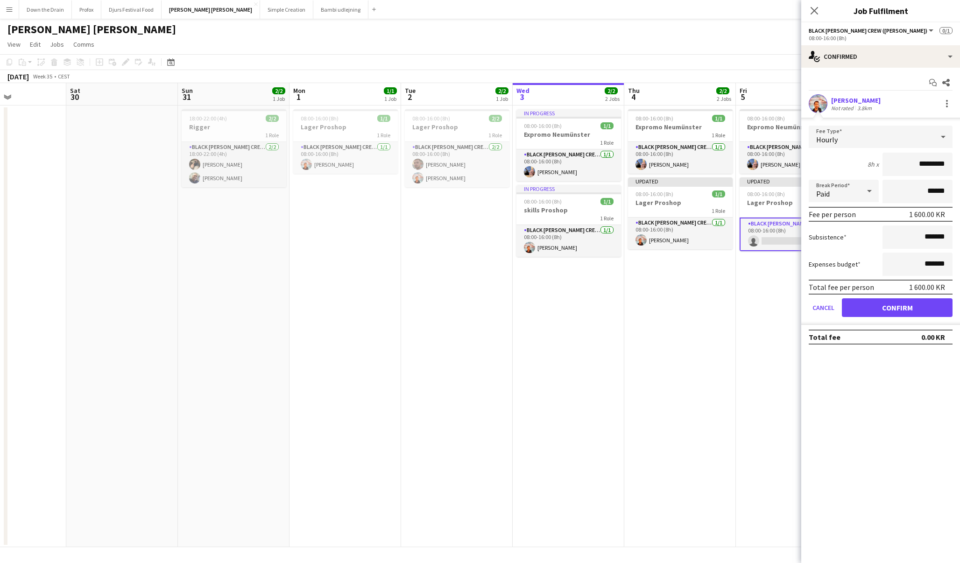
click at [917, 309] on button "Confirm" at bounding box center [897, 307] width 111 height 19
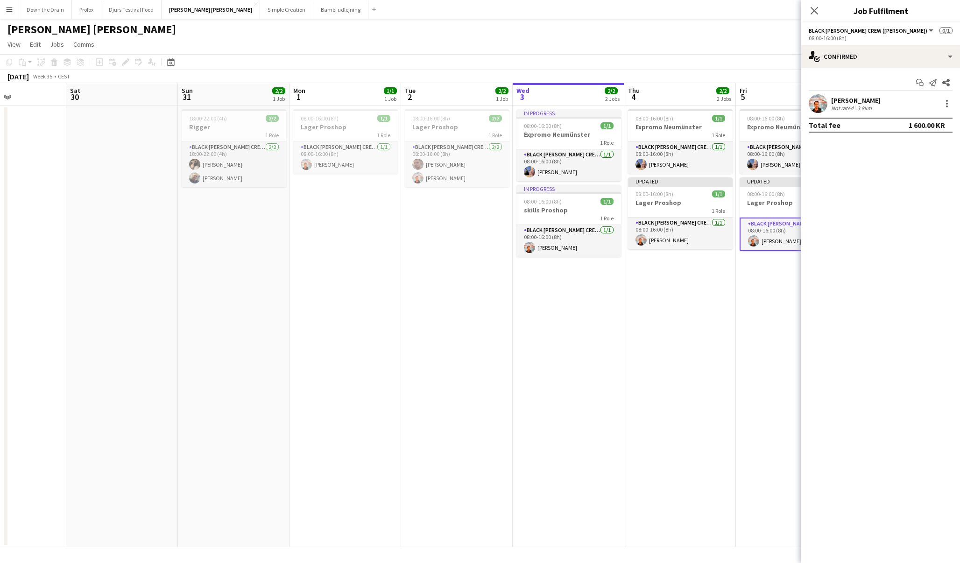
click at [755, 326] on app-date-cell "08:00-16:00 (8h) 1/1 Expromo Neumünster 1 Role Black [PERSON_NAME] Crew ([PERSO…" at bounding box center [792, 327] width 112 height 442
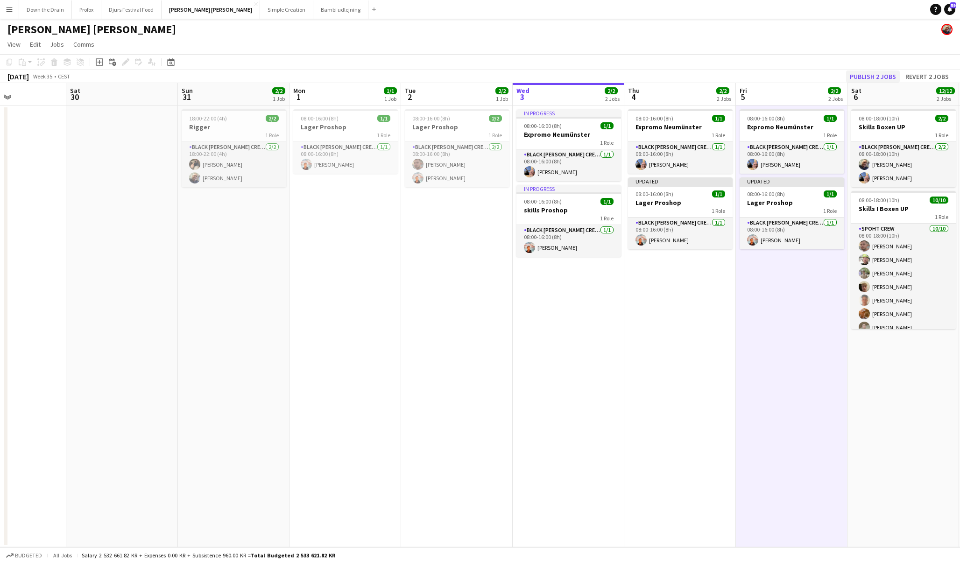
click at [878, 75] on button "Publish 2 jobs" at bounding box center [873, 77] width 54 height 12
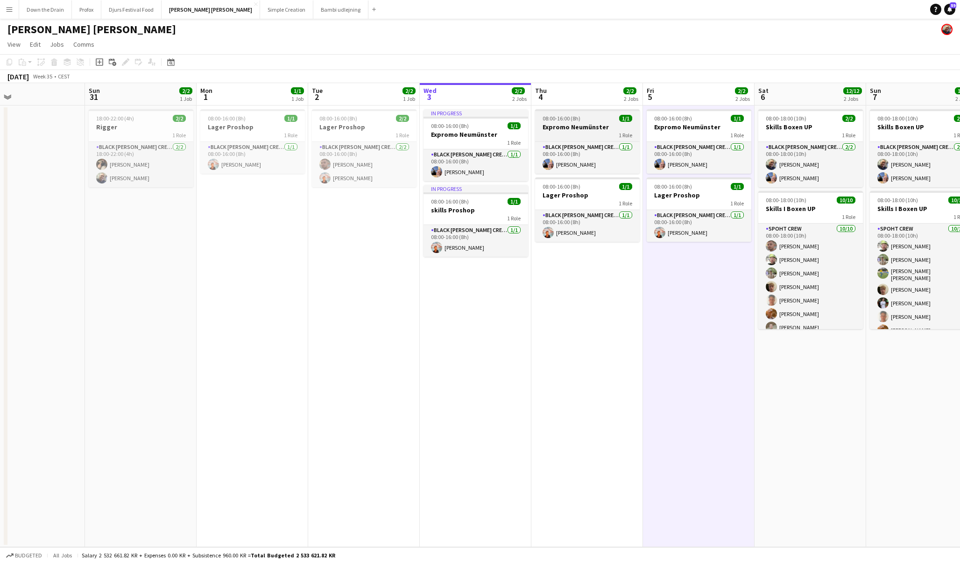
scroll to position [0, 291]
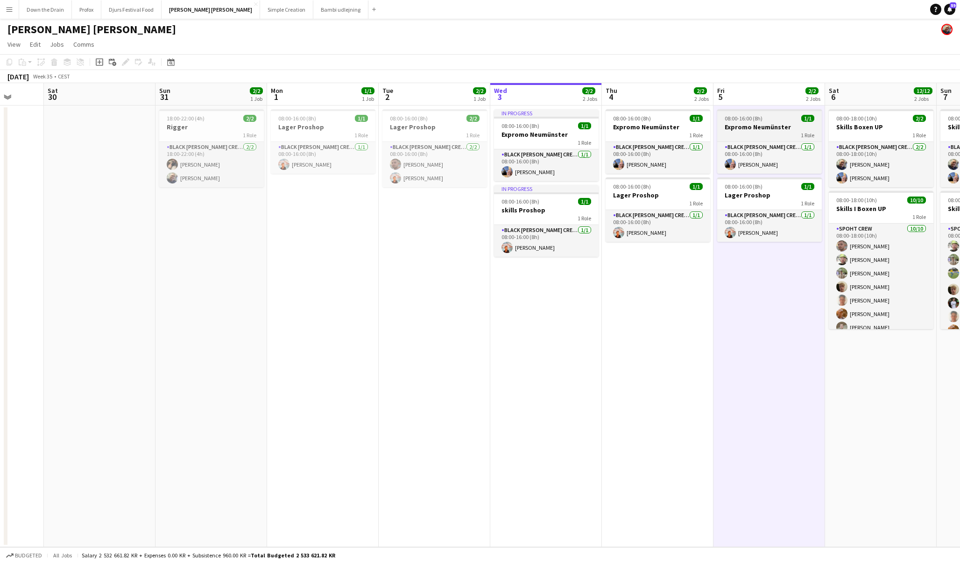
click at [755, 127] on h3 "Expromo Neumünster" at bounding box center [769, 127] width 105 height 8
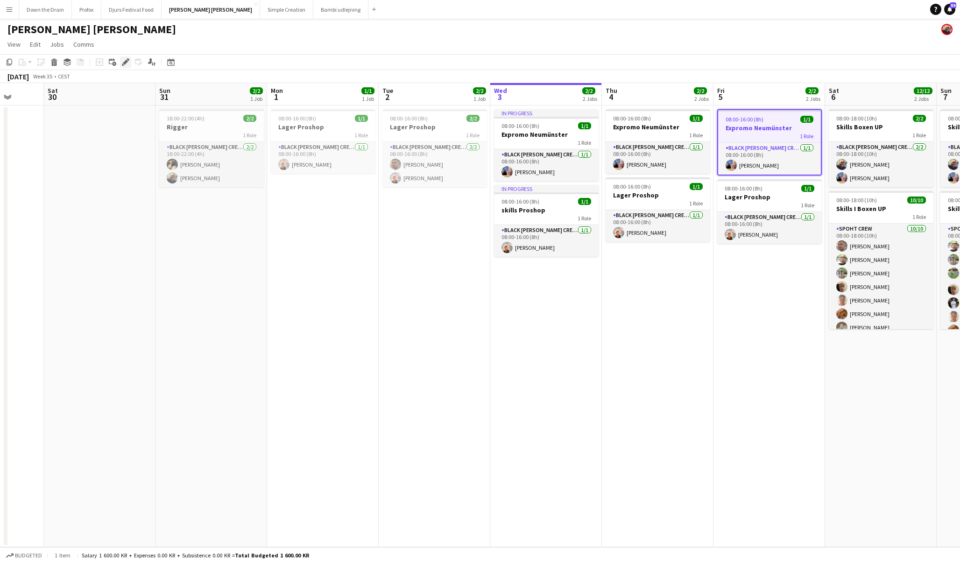
click at [127, 61] on icon at bounding box center [125, 62] width 5 height 5
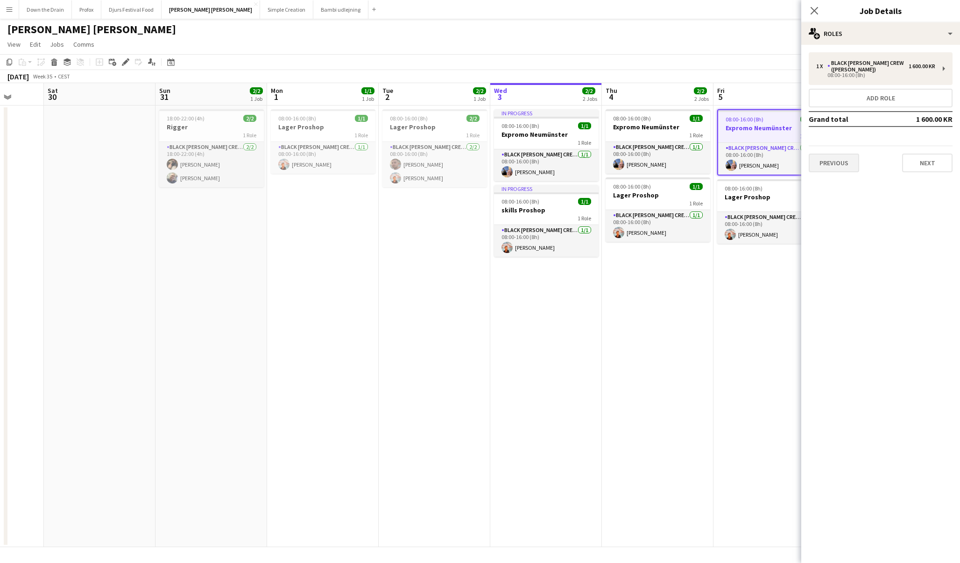
click at [846, 158] on button "Previous" at bounding box center [834, 163] width 50 height 19
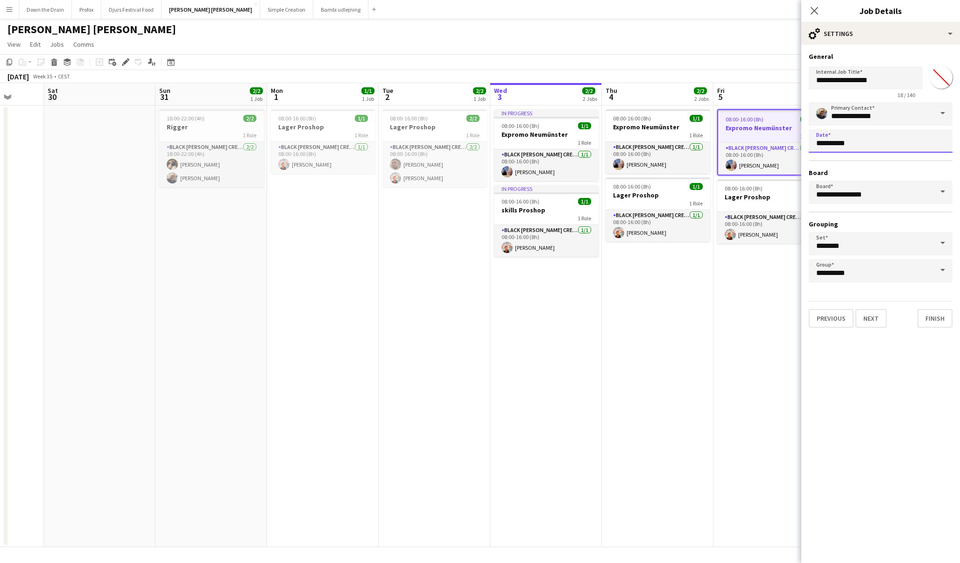
click at [818, 142] on body "Menu Boards Boards Boards All jobs Status Workforce Workforce My Workforce Recr…" at bounding box center [480, 281] width 960 height 563
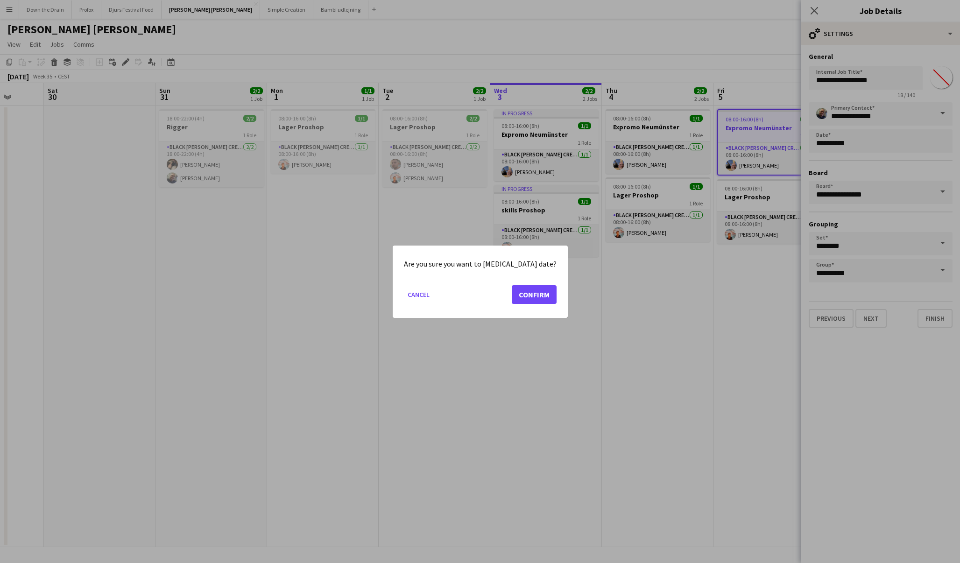
click at [528, 296] on button "Confirm" at bounding box center [534, 294] width 45 height 19
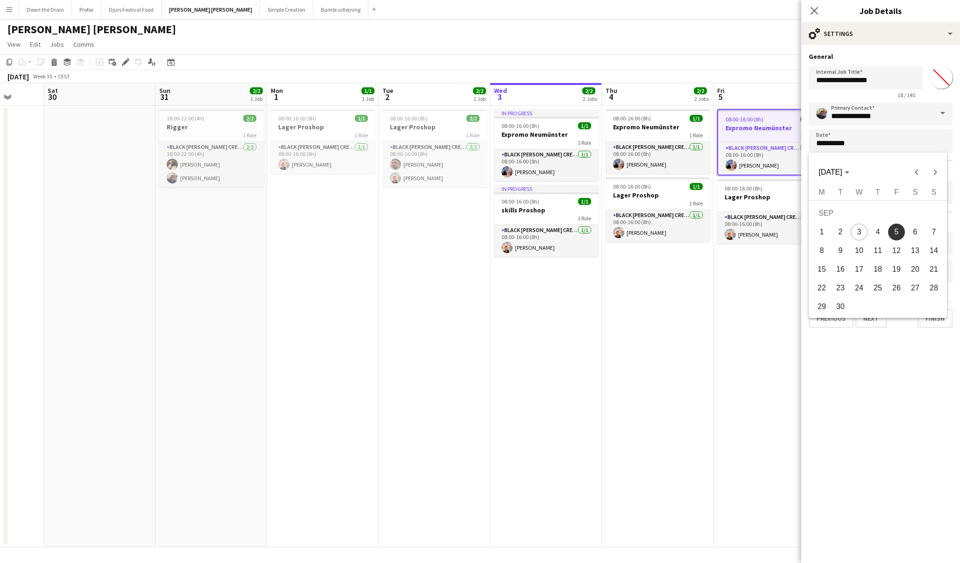
click at [823, 231] on span "1" at bounding box center [821, 232] width 17 height 17
type input "**********"
click at [938, 320] on button "Finish" at bounding box center [935, 318] width 35 height 19
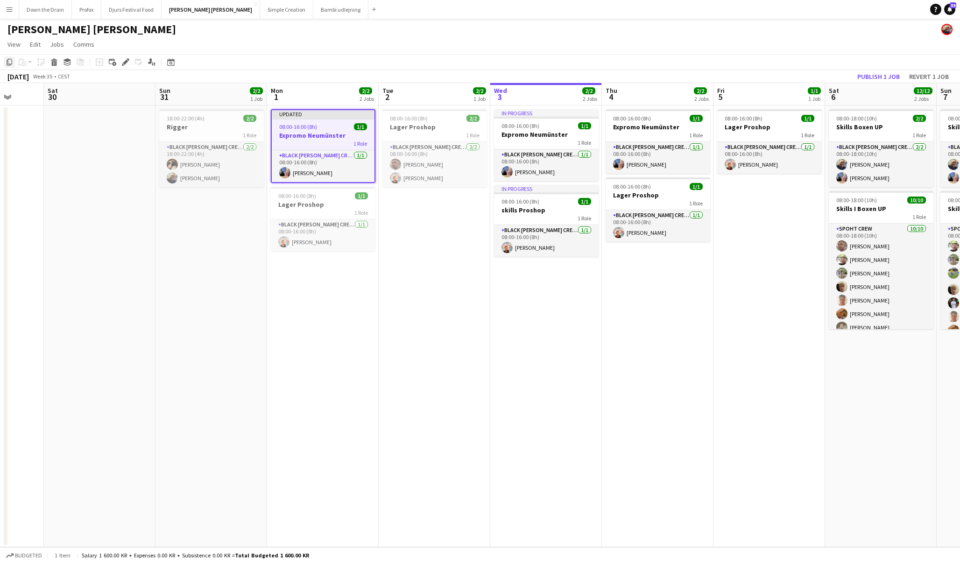
click at [8, 61] on icon at bounding box center [10, 62] width 6 height 7
click at [412, 222] on app-date-cell "08:00-16:00 (8h) 2/2 Lager Proshop 1 Role Black [PERSON_NAME] Crew ([PERSON_NAM…" at bounding box center [435, 327] width 112 height 442
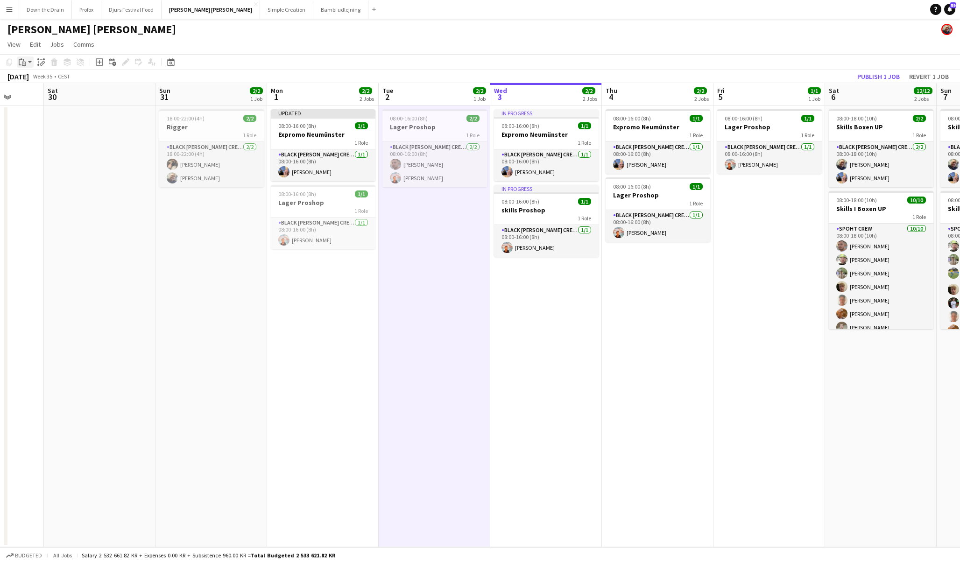
click at [25, 63] on icon "Paste" at bounding box center [22, 61] width 7 height 7
click at [56, 97] on link "Paste with crew Command Shift V" at bounding box center [62, 96] width 74 height 8
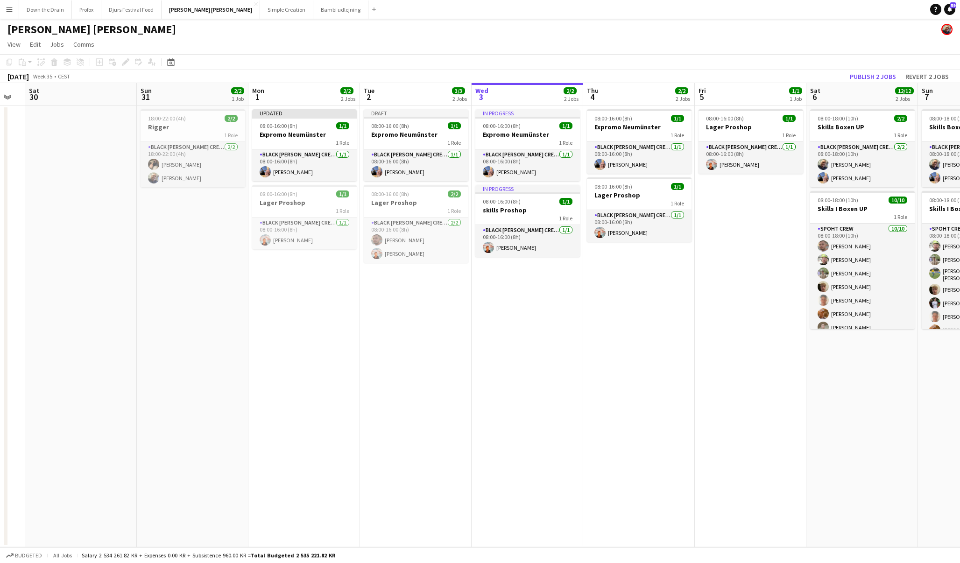
scroll to position [0, 312]
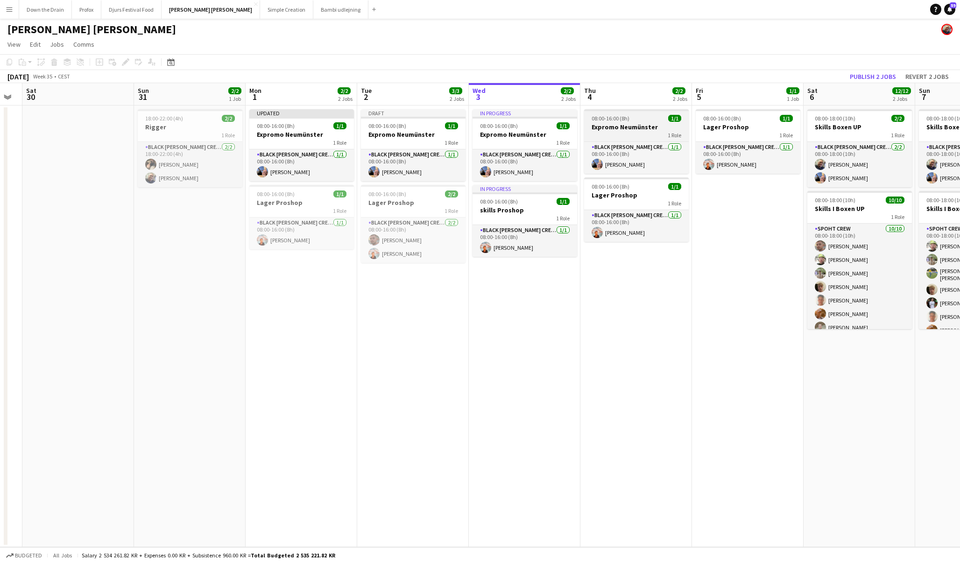
click at [650, 134] on div "1 Role" at bounding box center [636, 134] width 105 height 7
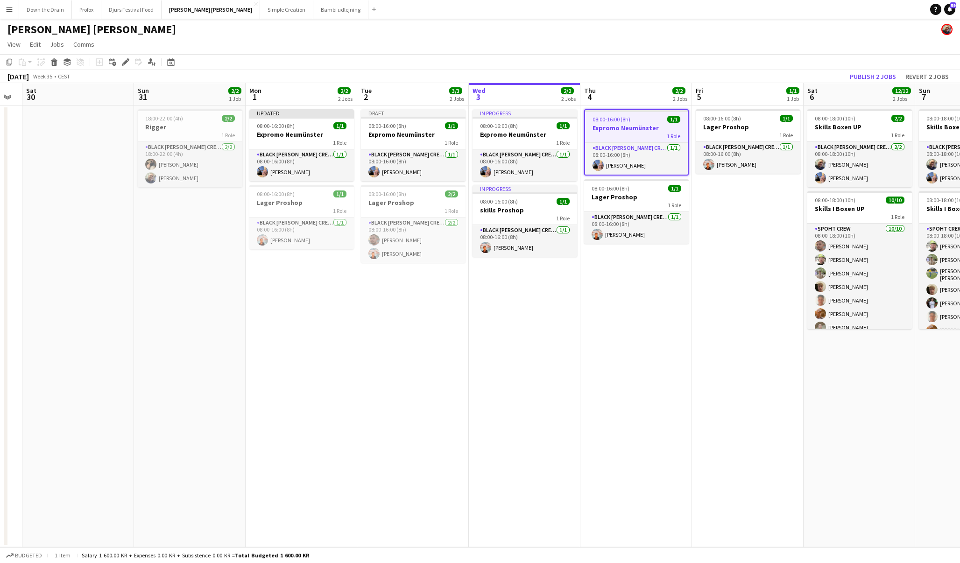
click at [644, 130] on h3 "Expromo Neumünster" at bounding box center [636, 128] width 103 height 8
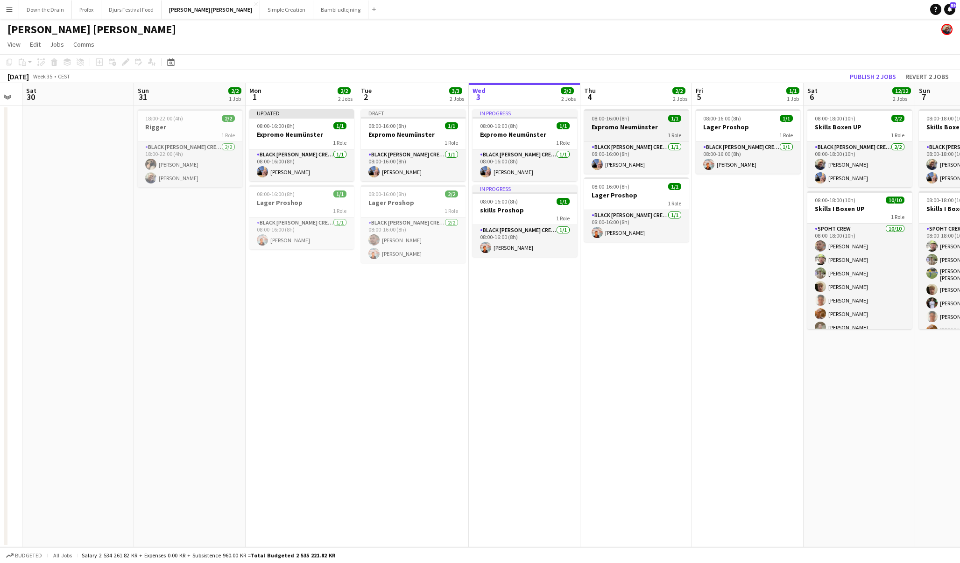
click at [644, 130] on h3 "Expromo Neumünster" at bounding box center [636, 127] width 105 height 8
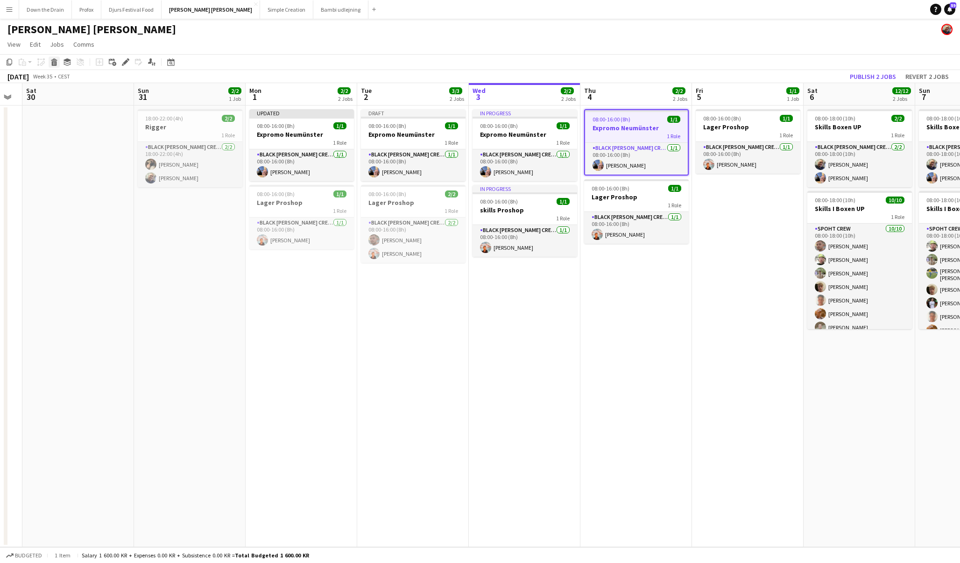
click at [57, 64] on icon "Delete" at bounding box center [53, 61] width 7 height 7
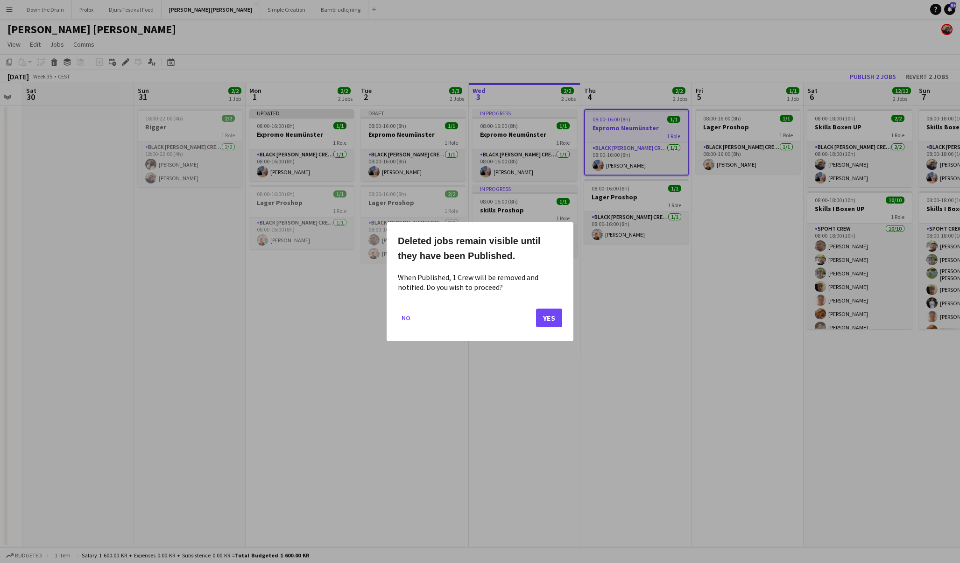
click at [554, 325] on button "Yes" at bounding box center [549, 317] width 26 height 19
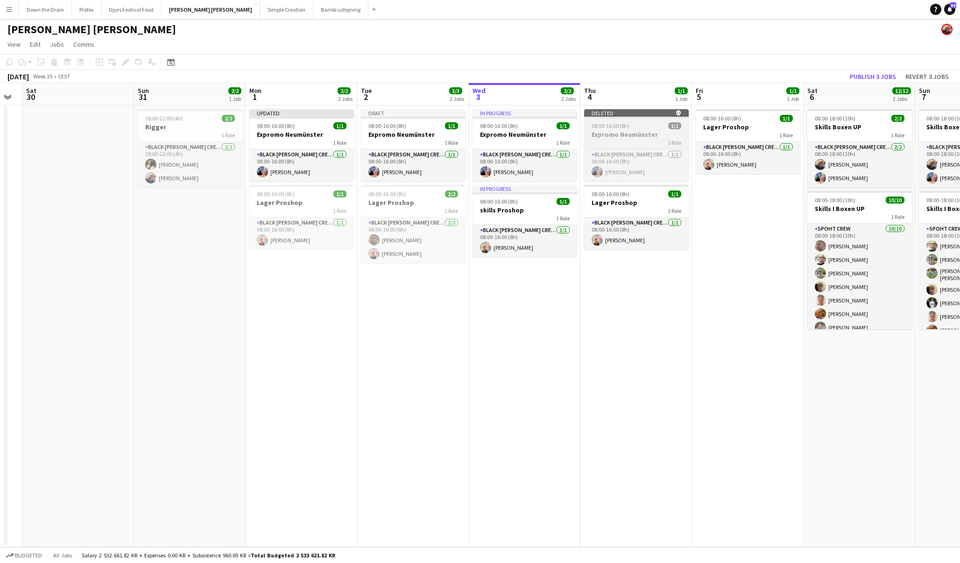
click at [649, 131] on h3 "Expromo Neumünster" at bounding box center [636, 134] width 105 height 8
click at [753, 346] on app-date-cell "08:00-16:00 (8h) 1/1 Lager Proshop 1 Role Black [PERSON_NAME] Crew ([PERSON_NAM…" at bounding box center [748, 327] width 112 height 442
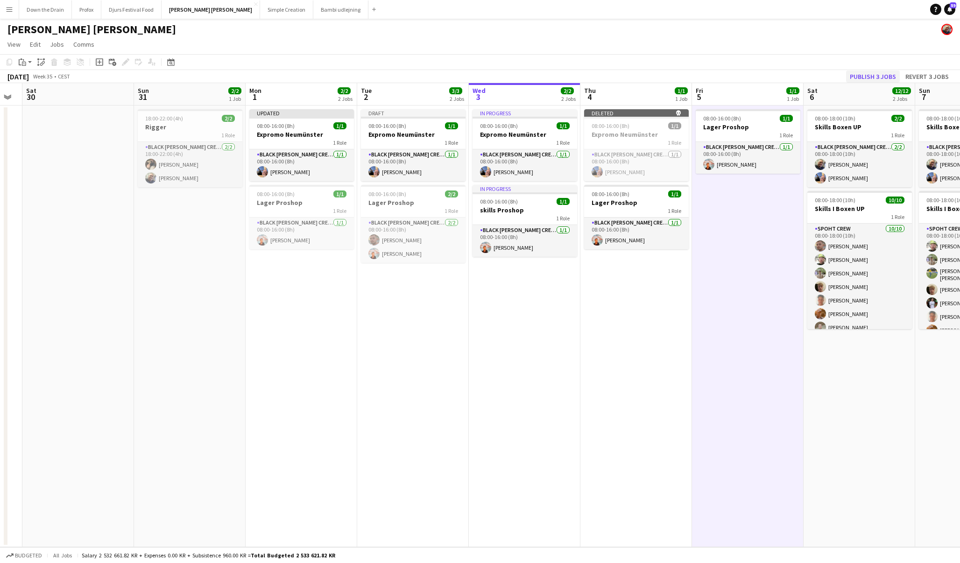
click at [874, 76] on button "Publish 3 jobs" at bounding box center [873, 77] width 54 height 12
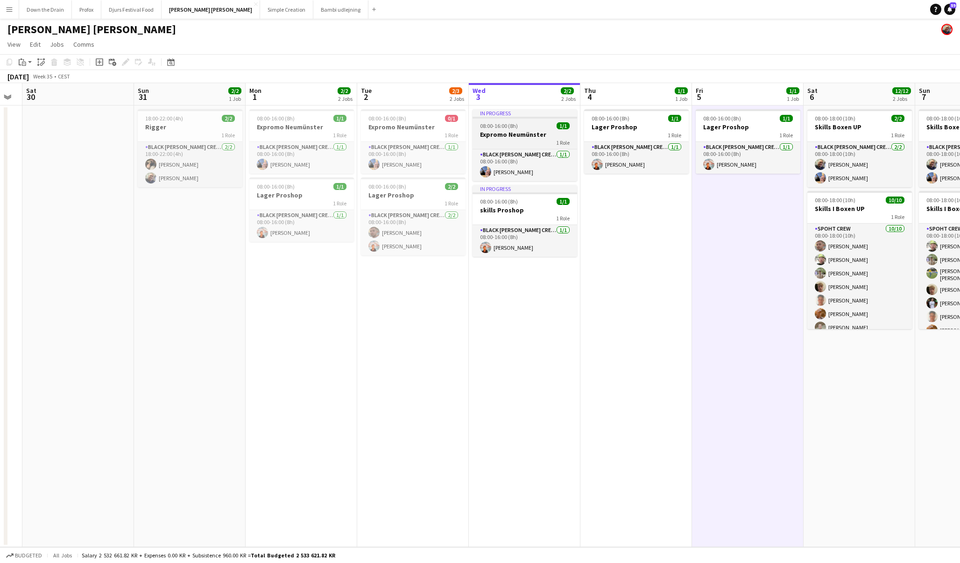
click at [537, 130] on app-job-card "In progress 08:00-16:00 (8h) 1/1 Expromo Neumünster 1 Role Black [PERSON_NAME] …" at bounding box center [525, 145] width 105 height 72
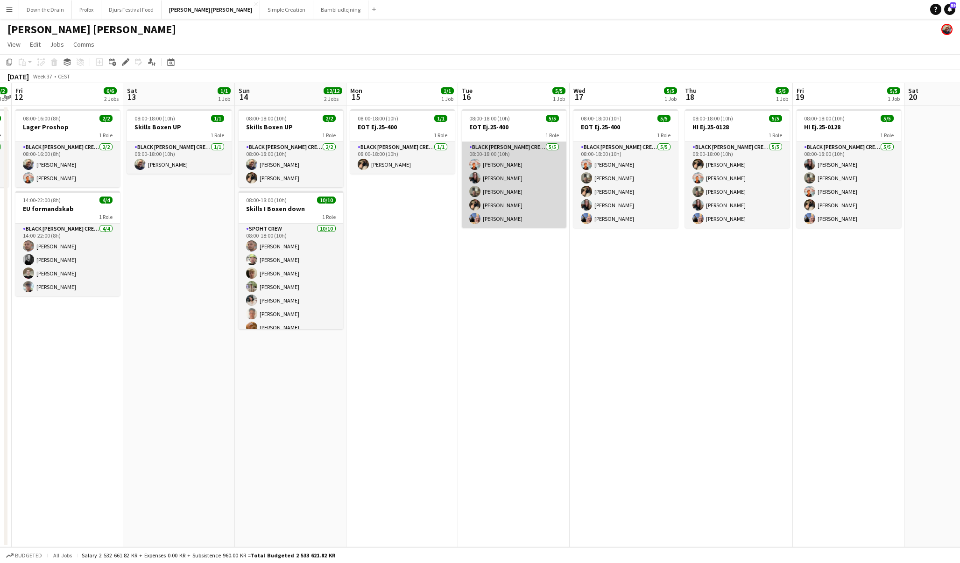
scroll to position [0, 0]
